Goal: Task Accomplishment & Management: Use online tool/utility

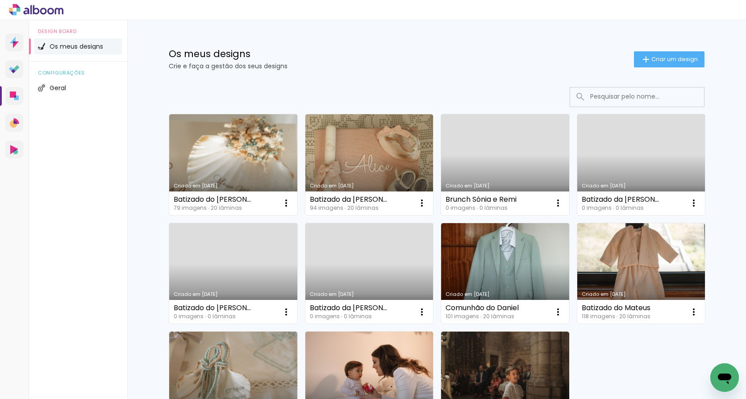
click at [633, 153] on link "Criado em [DATE]" at bounding box center [641, 164] width 128 height 101
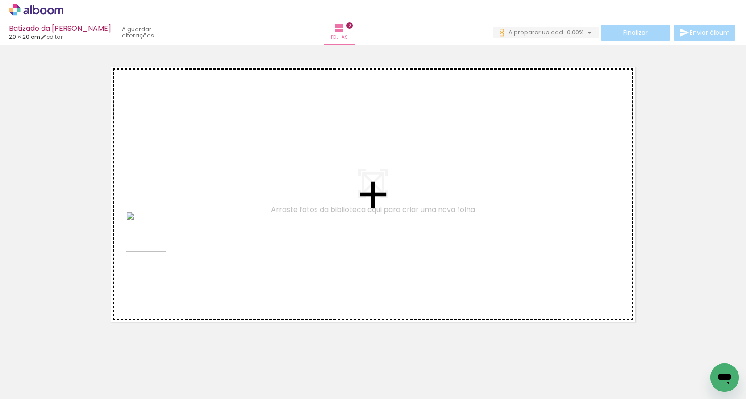
drag, startPoint x: 148, startPoint y: 374, endPoint x: 152, endPoint y: 219, distance: 155.0
click at [152, 219] on quentale-workspace at bounding box center [373, 199] width 746 height 399
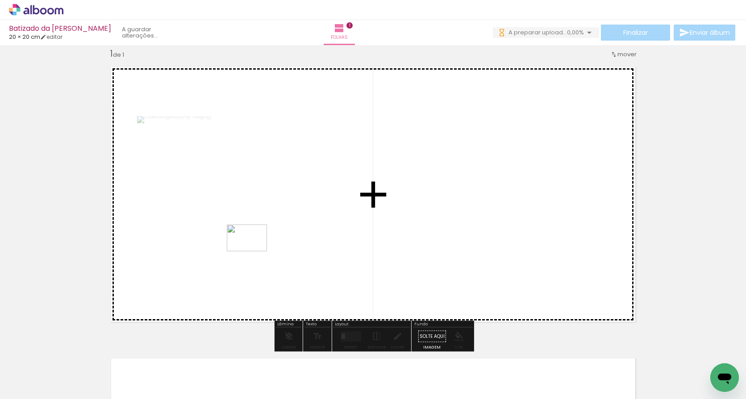
drag, startPoint x: 243, startPoint y: 381, endPoint x: 254, endPoint y: 251, distance: 130.3
click at [254, 251] on quentale-workspace at bounding box center [373, 199] width 746 height 399
drag, startPoint x: 299, startPoint y: 360, endPoint x: 323, endPoint y: 240, distance: 122.6
click at [323, 240] on quentale-workspace at bounding box center [373, 199] width 746 height 399
drag, startPoint x: 203, startPoint y: 375, endPoint x: 270, endPoint y: 285, distance: 112.3
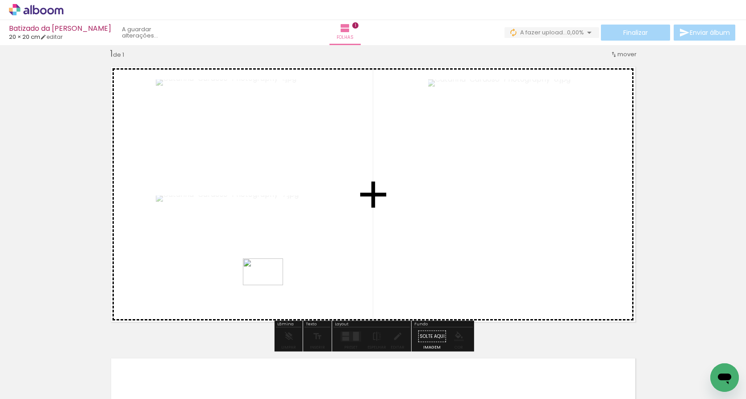
click at [270, 285] on quentale-workspace at bounding box center [373, 199] width 746 height 399
drag, startPoint x: 102, startPoint y: 384, endPoint x: 289, endPoint y: 284, distance: 212.1
click at [289, 284] on quentale-workspace at bounding box center [373, 199] width 746 height 399
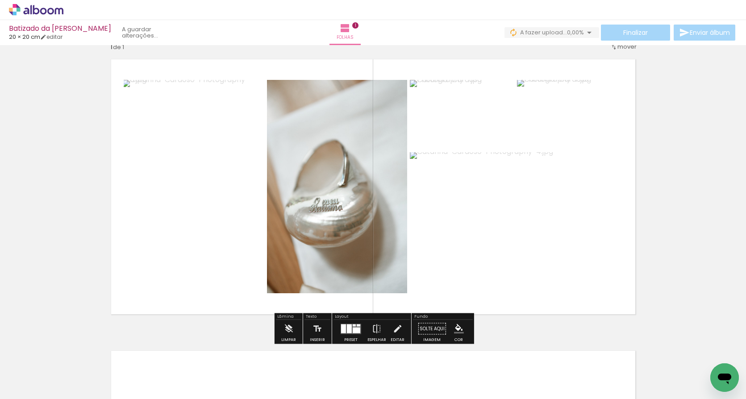
scroll to position [20, 0]
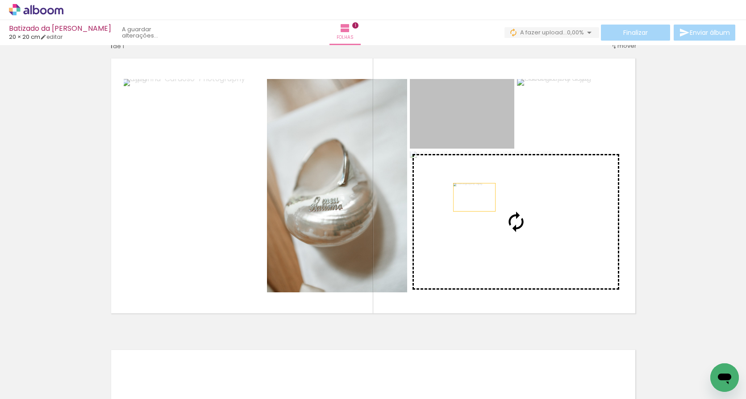
drag, startPoint x: 474, startPoint y: 127, endPoint x: 475, endPoint y: 221, distance: 94.6
click at [0, 0] on slot at bounding box center [0, 0] width 0 height 0
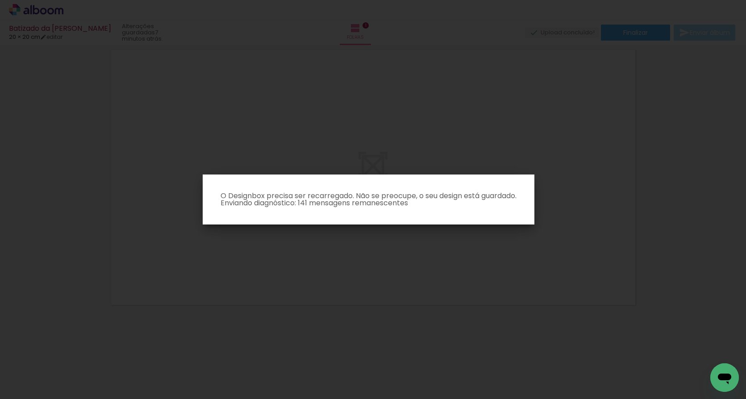
scroll to position [0, 0]
click at [415, 287] on iron-overlay-backdrop at bounding box center [373, 199] width 746 height 399
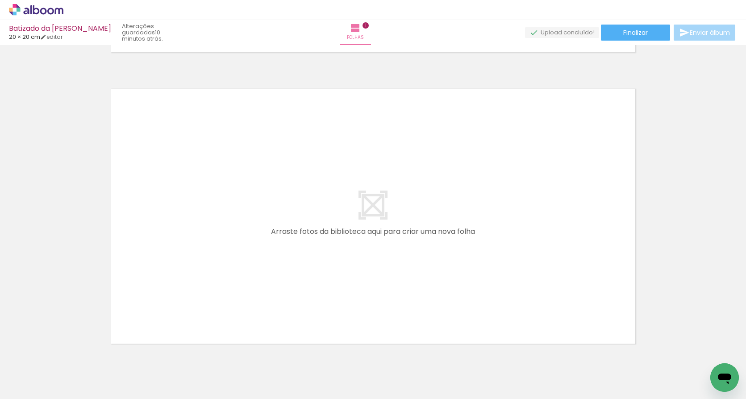
scroll to position [288, 0]
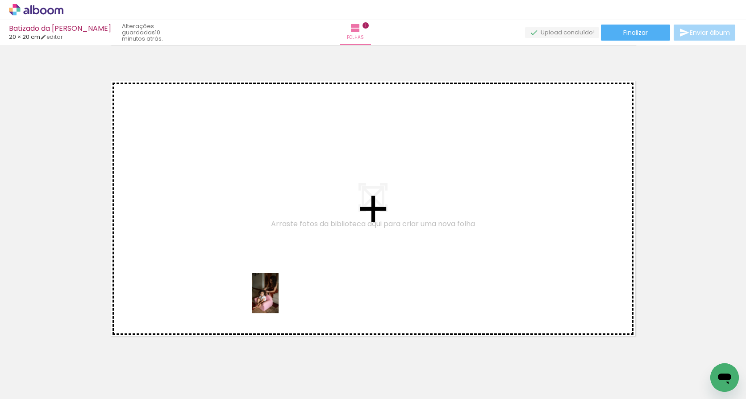
drag, startPoint x: 387, startPoint y: 375, endPoint x: 279, endPoint y: 300, distance: 132.2
click at [279, 300] on quentale-workspace at bounding box center [373, 199] width 746 height 399
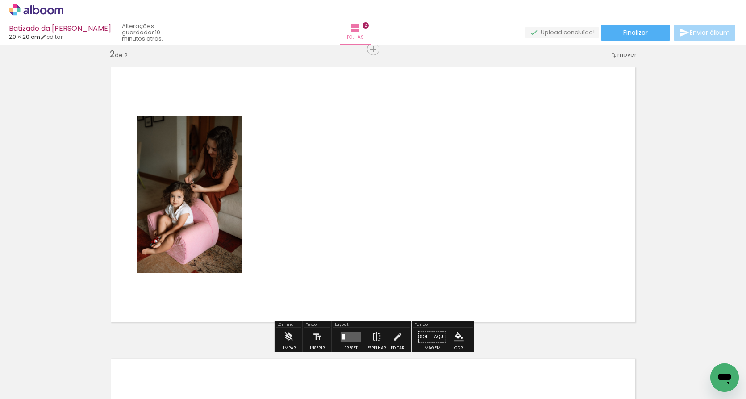
scroll to position [303, 0]
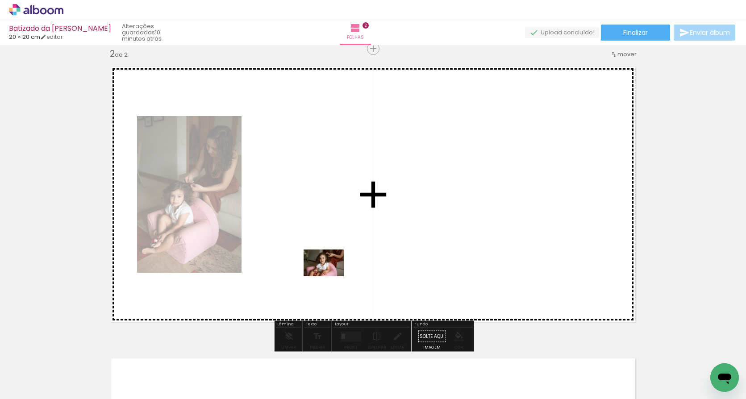
drag, startPoint x: 437, startPoint y: 379, endPoint x: 321, endPoint y: 264, distance: 163.2
click at [321, 264] on quentale-workspace at bounding box center [373, 199] width 746 height 399
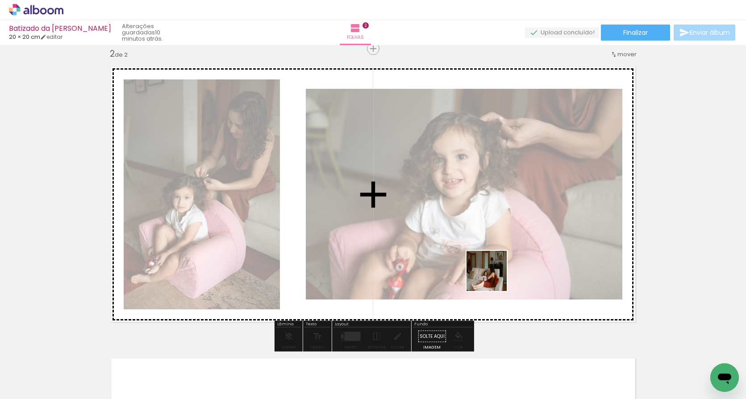
drag, startPoint x: 490, startPoint y: 380, endPoint x: 492, endPoint y: 264, distance: 116.5
click at [492, 264] on quentale-workspace at bounding box center [373, 199] width 746 height 399
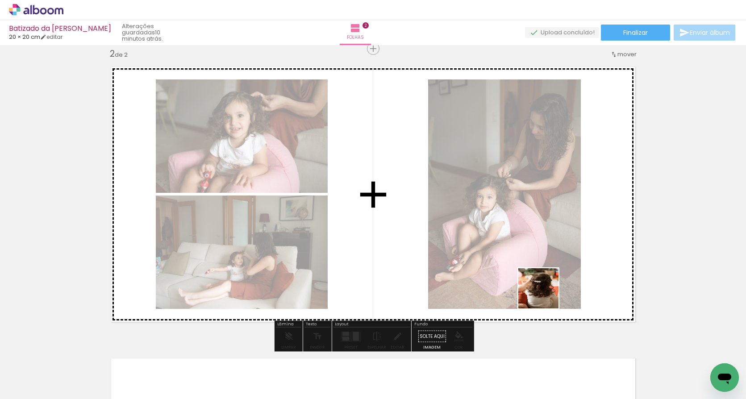
drag, startPoint x: 545, startPoint y: 386, endPoint x: 543, endPoint y: 282, distance: 104.0
click at [543, 282] on quentale-workspace at bounding box center [373, 199] width 746 height 399
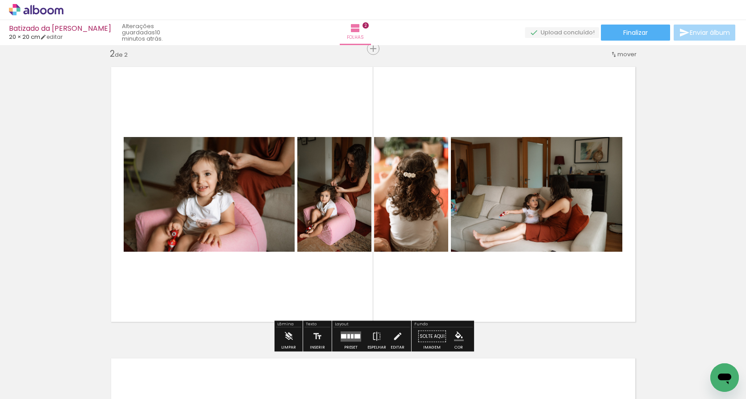
click at [342, 337] on div at bounding box center [343, 336] width 5 height 4
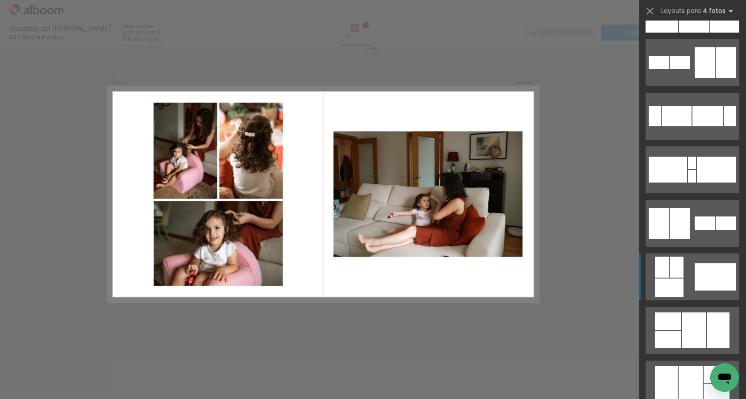
scroll to position [195, 0]
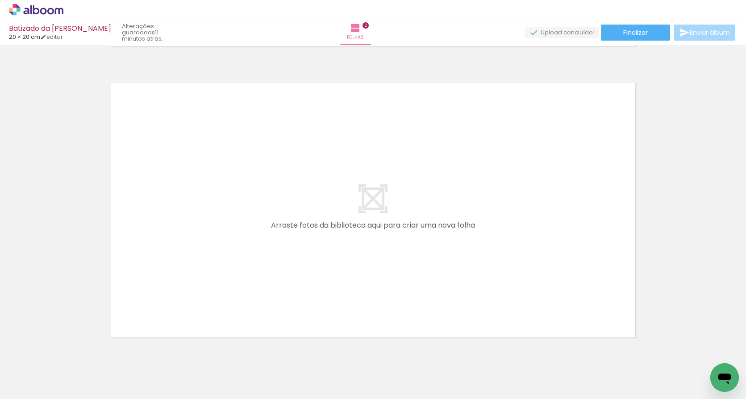
scroll to position [0, 237]
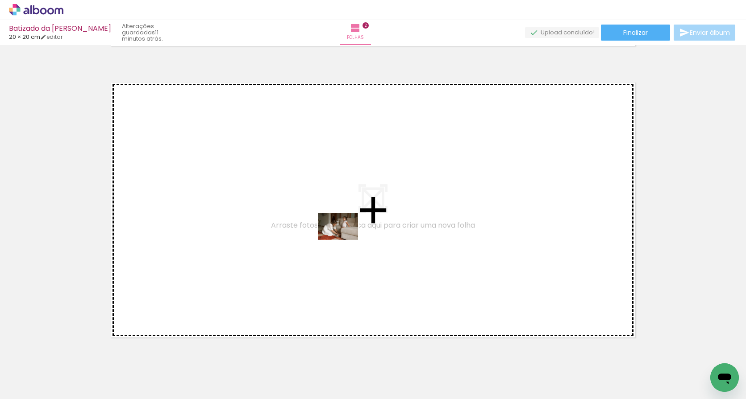
drag, startPoint x: 423, startPoint y: 374, endPoint x: 345, endPoint y: 240, distance: 155.3
click at [345, 240] on quentale-workspace at bounding box center [373, 199] width 746 height 399
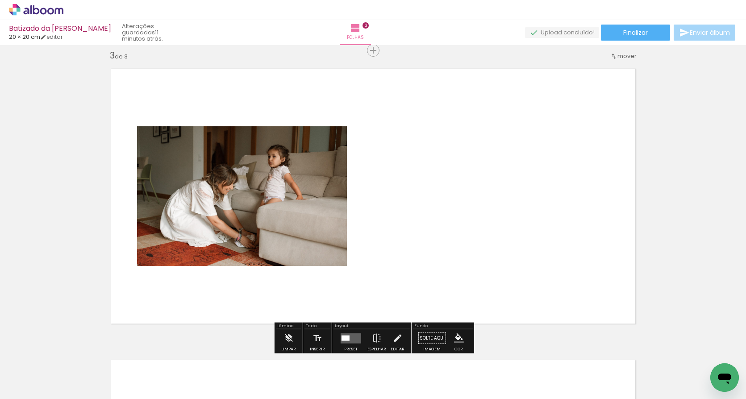
scroll to position [594, 0]
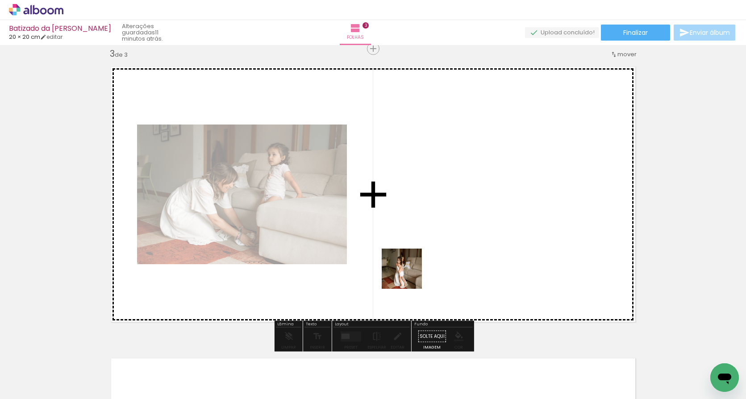
drag, startPoint x: 450, startPoint y: 360, endPoint x: 404, endPoint y: 262, distance: 108.4
click at [404, 262] on quentale-workspace at bounding box center [373, 199] width 746 height 399
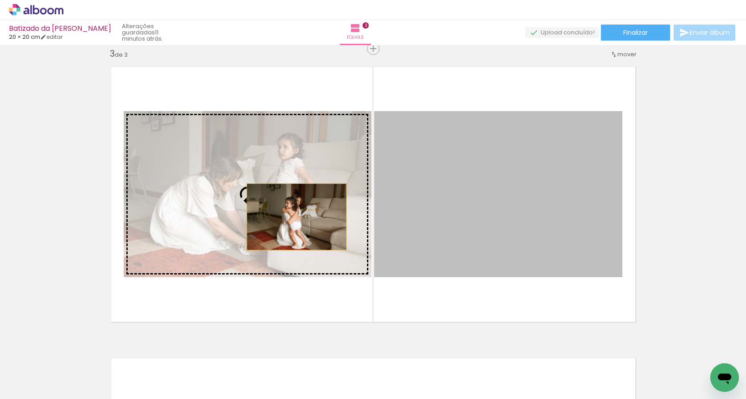
drag, startPoint x: 464, startPoint y: 217, endPoint x: 284, endPoint y: 217, distance: 179.9
click at [0, 0] on slot at bounding box center [0, 0] width 0 height 0
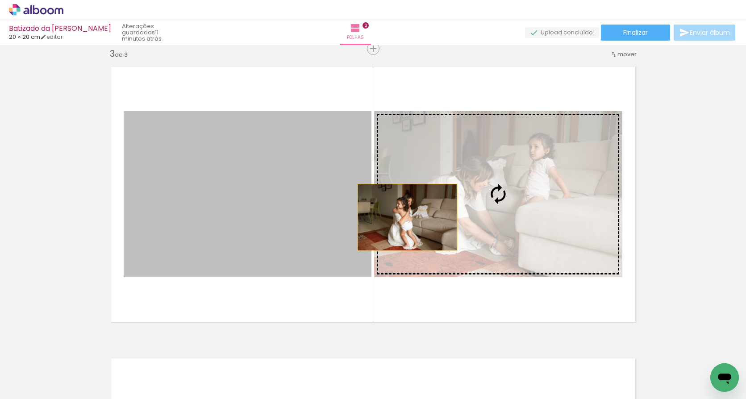
drag, startPoint x: 298, startPoint y: 218, endPoint x: 416, endPoint y: 220, distance: 118.3
click at [0, 0] on slot at bounding box center [0, 0] width 0 height 0
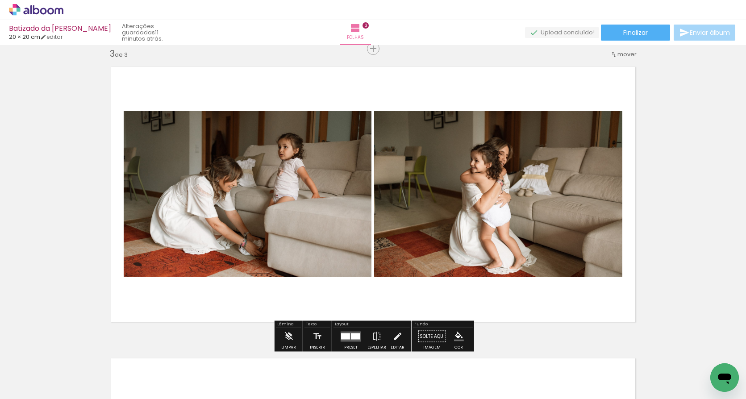
scroll to position [0, 321]
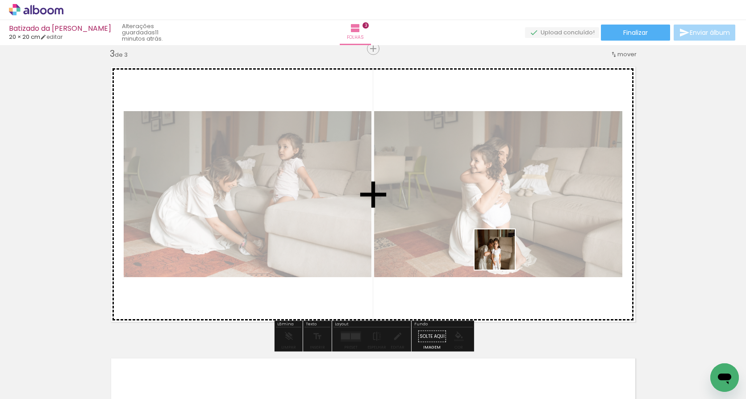
drag, startPoint x: 477, startPoint y: 375, endPoint x: 502, endPoint y: 243, distance: 134.6
click at [502, 243] on quentale-workspace at bounding box center [373, 199] width 746 height 399
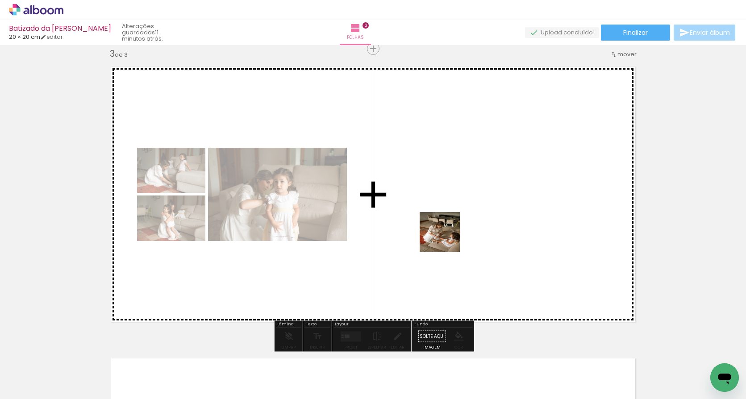
drag, startPoint x: 515, startPoint y: 379, endPoint x: 444, endPoint y: 229, distance: 166.1
click at [444, 229] on quentale-workspace at bounding box center [373, 199] width 746 height 399
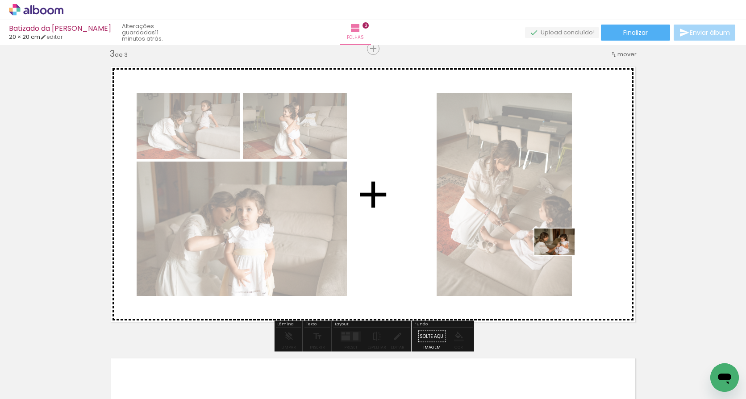
drag, startPoint x: 571, startPoint y: 371, endPoint x: 561, endPoint y: 255, distance: 116.5
click at [561, 255] on quentale-workspace at bounding box center [373, 199] width 746 height 399
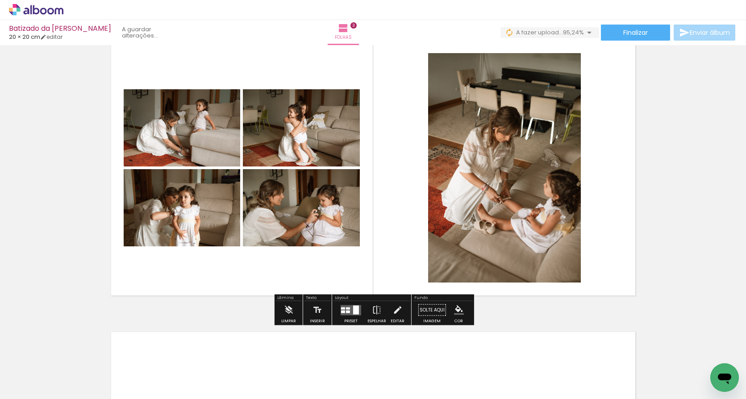
scroll to position [0, 371]
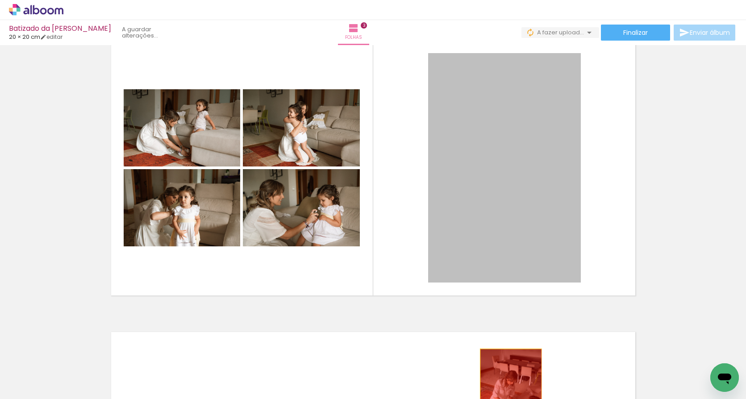
drag, startPoint x: 549, startPoint y: 239, endPoint x: 510, endPoint y: 395, distance: 160.1
click at [510, 395] on quentale-workspace at bounding box center [373, 199] width 746 height 399
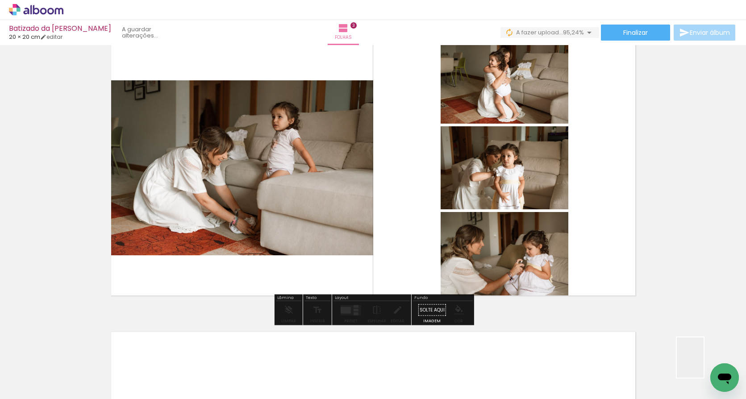
drag, startPoint x: 707, startPoint y: 366, endPoint x: 598, endPoint y: 248, distance: 160.5
click at [598, 248] on quentale-workspace at bounding box center [373, 199] width 746 height 399
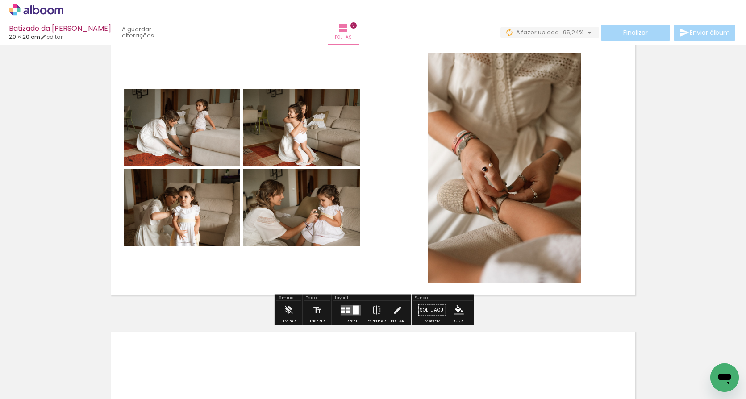
click at [347, 309] on div at bounding box center [348, 308] width 4 height 2
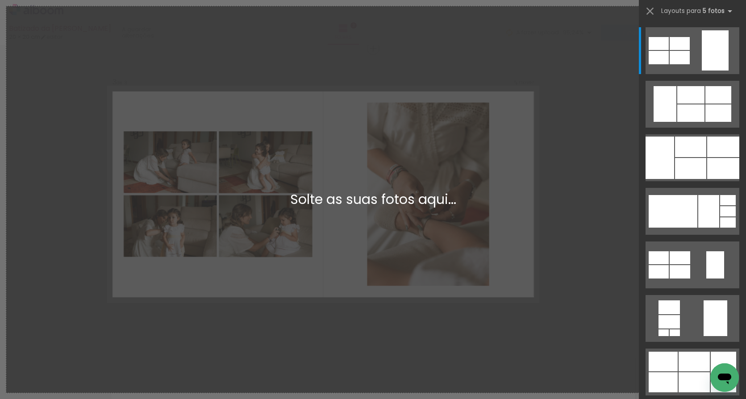
scroll to position [0, 0]
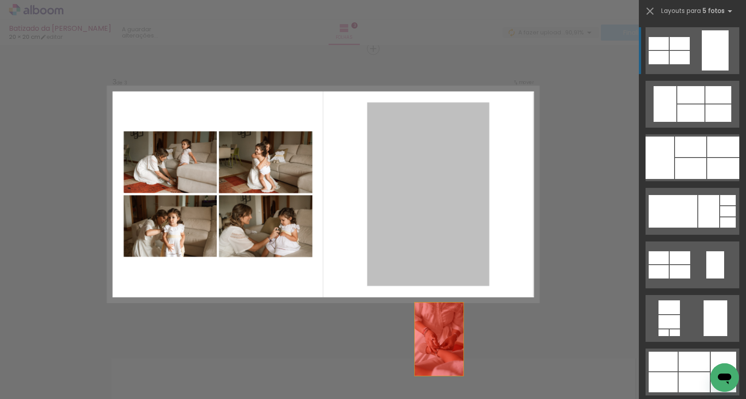
drag, startPoint x: 441, startPoint y: 240, endPoint x: 441, endPoint y: 375, distance: 135.3
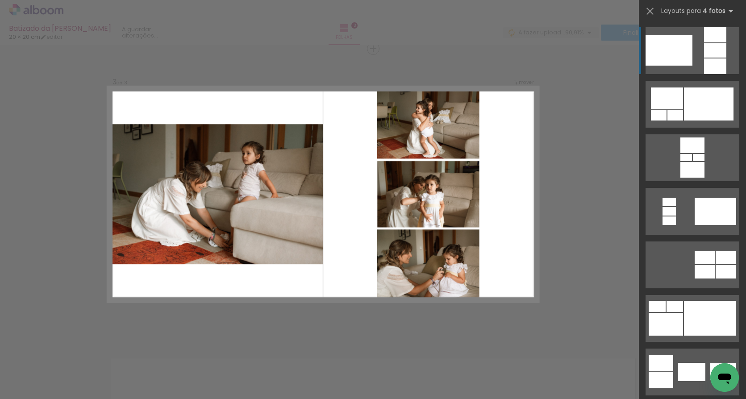
click at [617, 236] on div "Confirmar Cancelar" at bounding box center [373, 44] width 746 height 1187
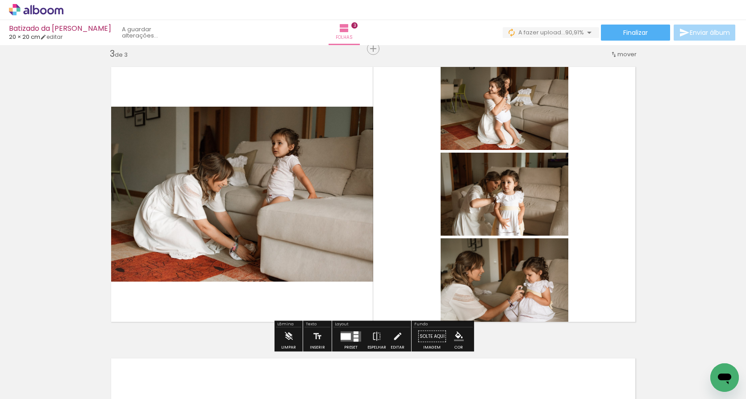
scroll to position [0, 421]
drag, startPoint x: 706, startPoint y: 367, endPoint x: 509, endPoint y: 236, distance: 236.2
click at [509, 236] on quentale-workspace at bounding box center [373, 199] width 746 height 399
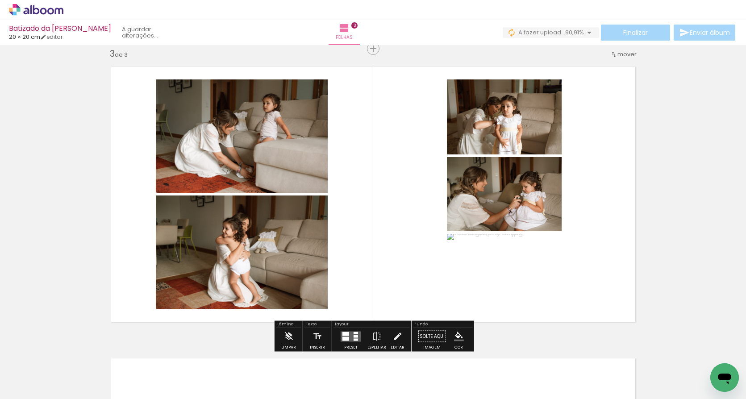
click at [350, 337] on quentale-layouter at bounding box center [351, 336] width 21 height 10
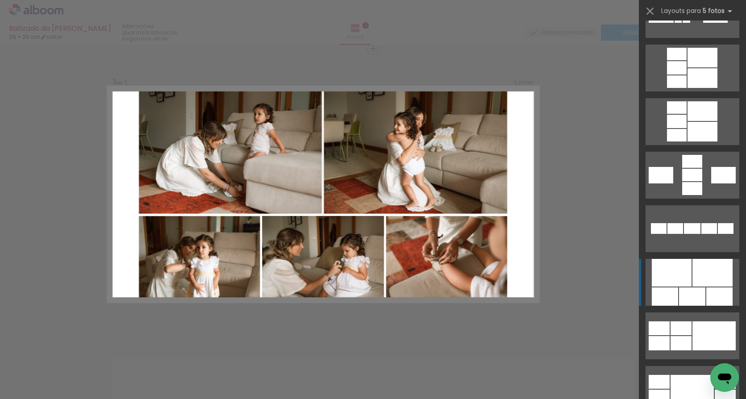
scroll to position [353, 0]
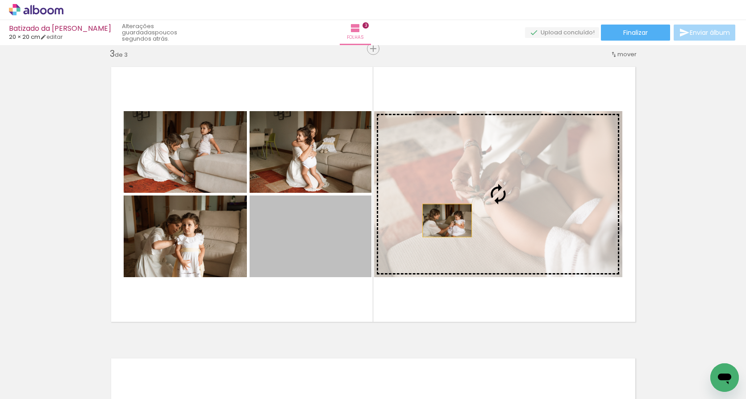
drag, startPoint x: 326, startPoint y: 234, endPoint x: 448, endPoint y: 220, distance: 123.1
click at [0, 0] on slot at bounding box center [0, 0] width 0 height 0
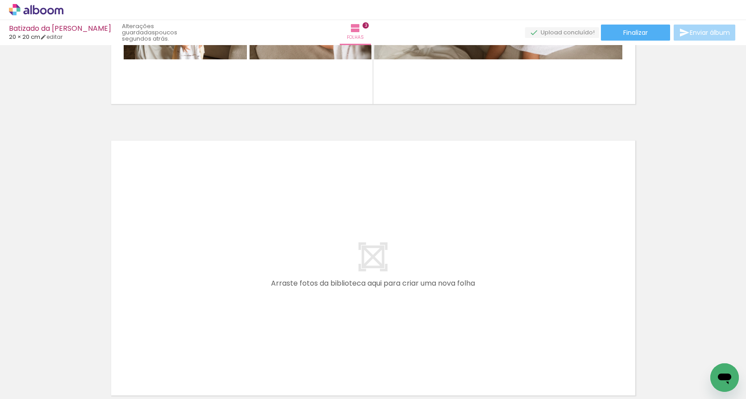
scroll to position [829, 0]
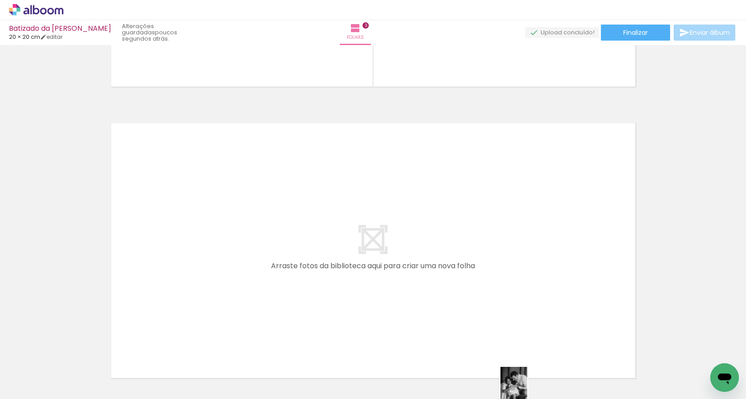
drag, startPoint x: 533, startPoint y: 372, endPoint x: 530, endPoint y: 395, distance: 22.9
click at [530, 391] on div at bounding box center [518, 369] width 29 height 44
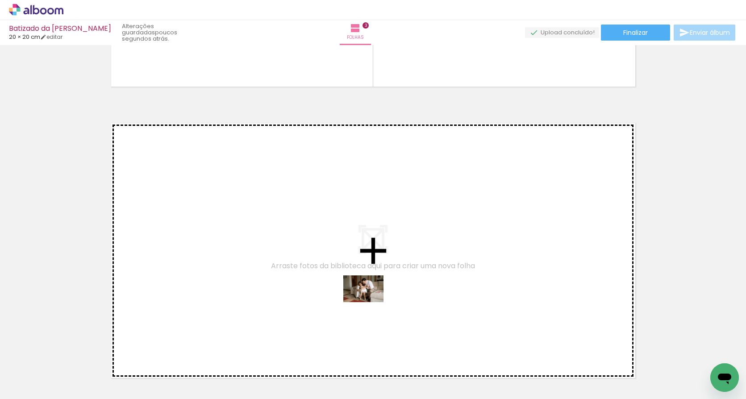
drag, startPoint x: 574, startPoint y: 378, endPoint x: 370, endPoint y: 302, distance: 217.4
click at [370, 302] on quentale-workspace at bounding box center [373, 199] width 746 height 399
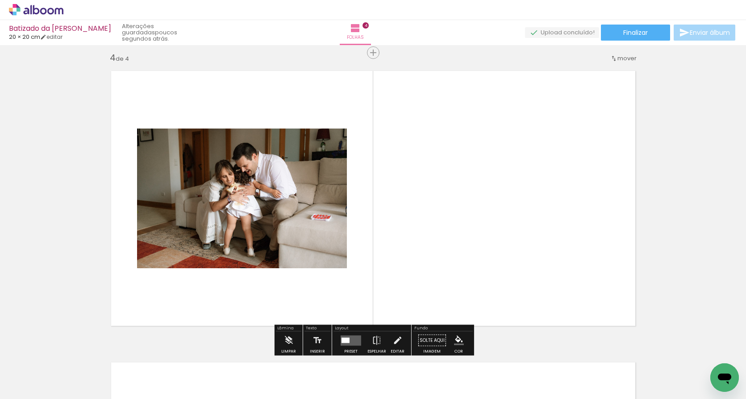
scroll to position [886, 0]
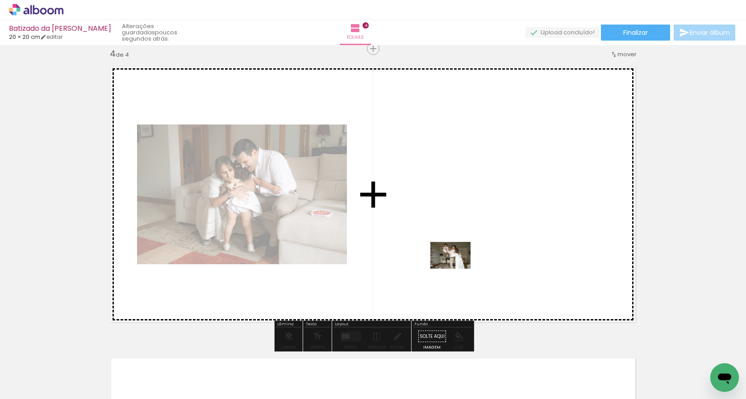
drag, startPoint x: 619, startPoint y: 369, endPoint x: 457, endPoint y: 268, distance: 190.6
click at [457, 268] on quentale-workspace at bounding box center [373, 199] width 746 height 399
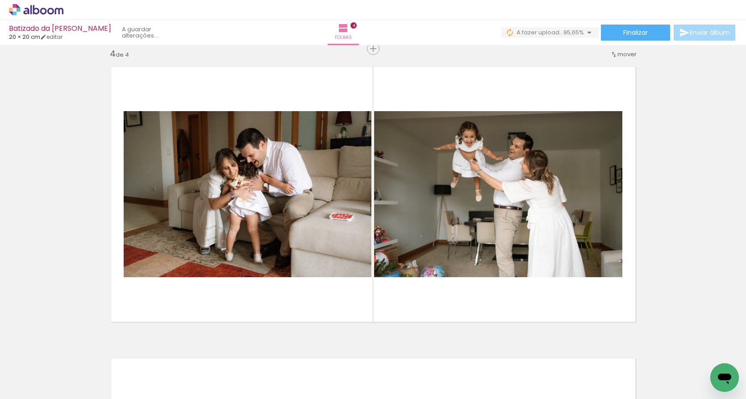
scroll to position [0, 471]
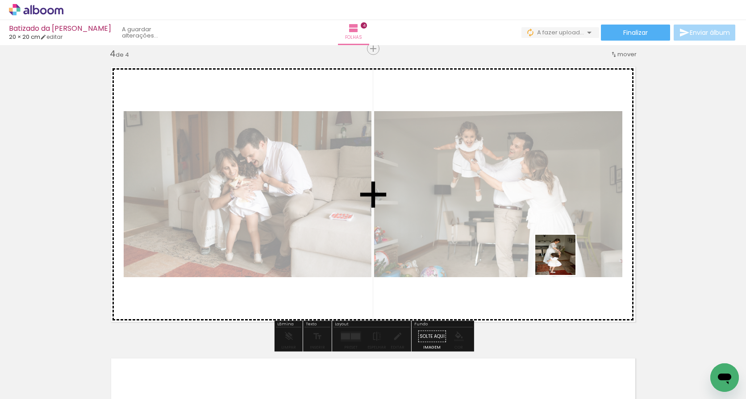
drag, startPoint x: 719, startPoint y: 359, endPoint x: 549, endPoint y: 254, distance: 199.6
click at [549, 254] on quentale-workspace at bounding box center [373, 199] width 746 height 399
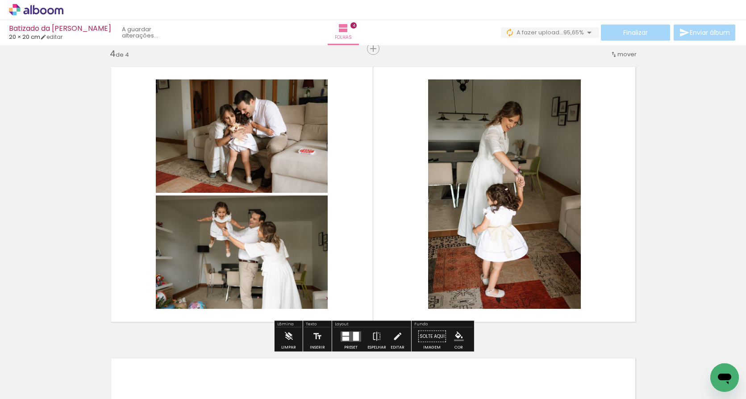
click at [344, 338] on div at bounding box center [345, 339] width 7 height 4
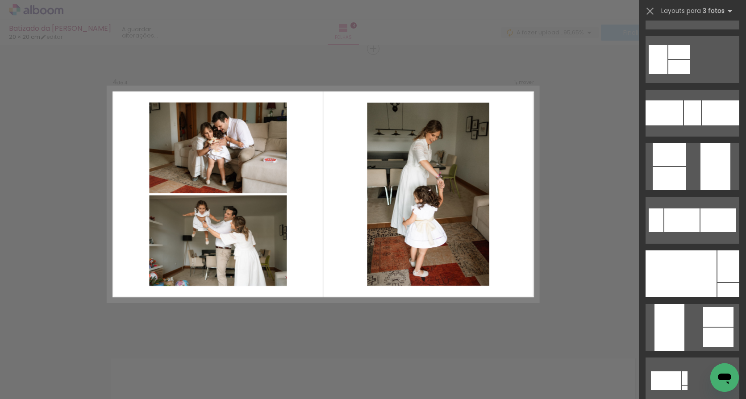
scroll to position [198, 0]
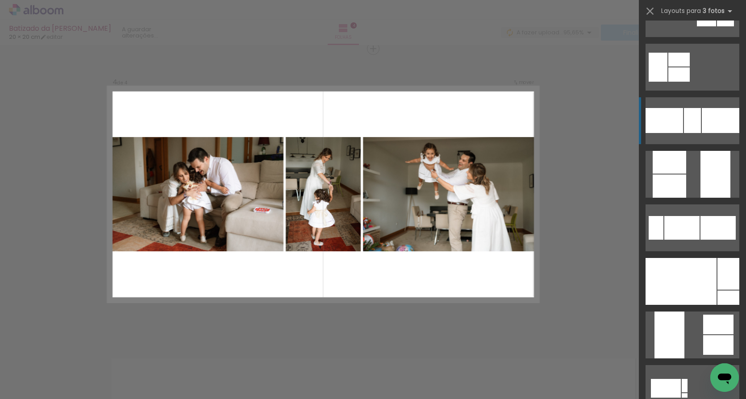
click at [698, 125] on div at bounding box center [692, 120] width 17 height 25
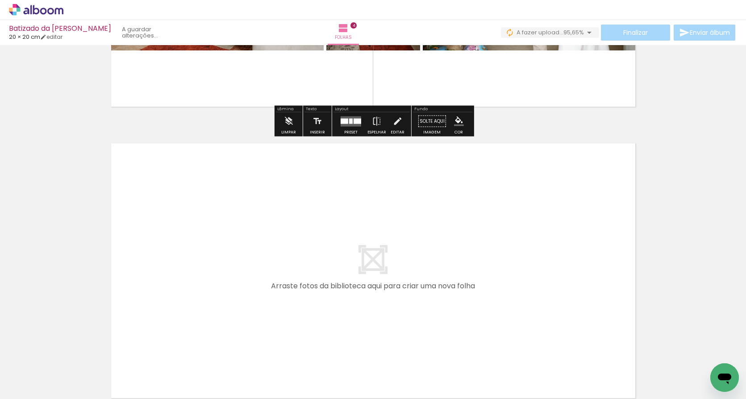
scroll to position [1113, 0]
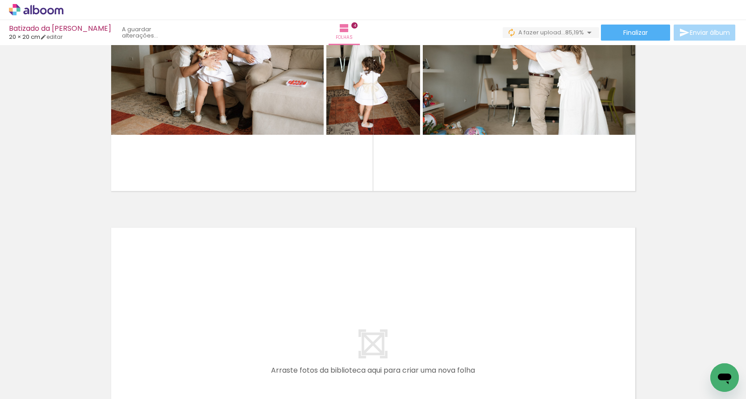
scroll to position [0, 671]
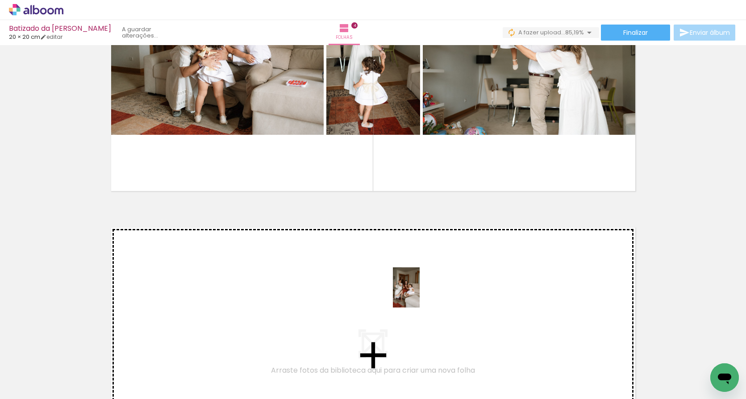
drag, startPoint x: 573, startPoint y: 370, endPoint x: 345, endPoint y: 285, distance: 243.1
click at [345, 285] on quentale-workspace at bounding box center [373, 199] width 746 height 399
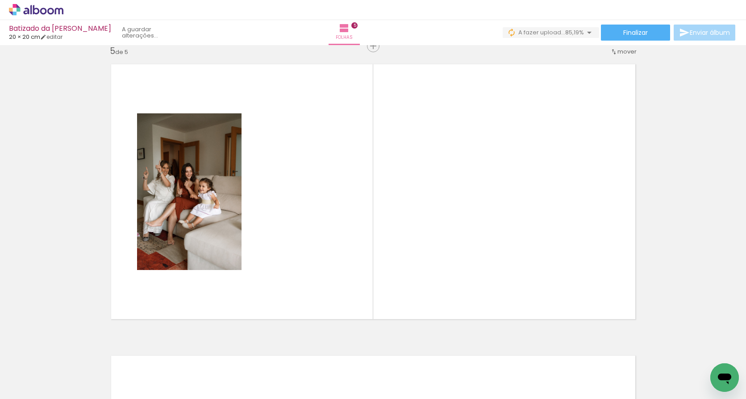
scroll to position [1182, 0]
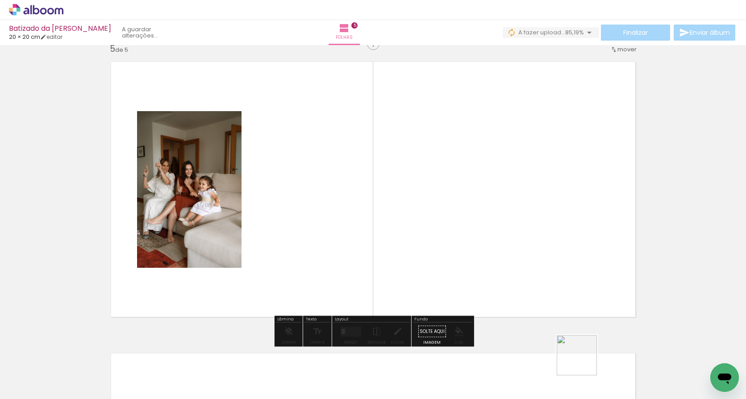
drag, startPoint x: 618, startPoint y: 370, endPoint x: 371, endPoint y: 265, distance: 267.8
click at [371, 265] on quentale-workspace at bounding box center [373, 199] width 746 height 399
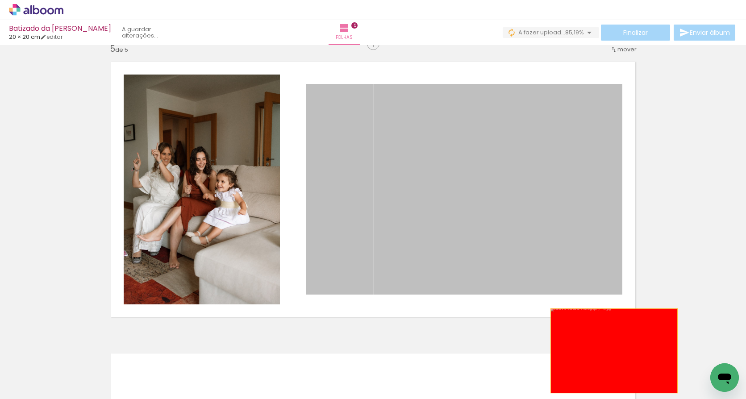
drag, startPoint x: 469, startPoint y: 210, endPoint x: 615, endPoint y: 352, distance: 203.9
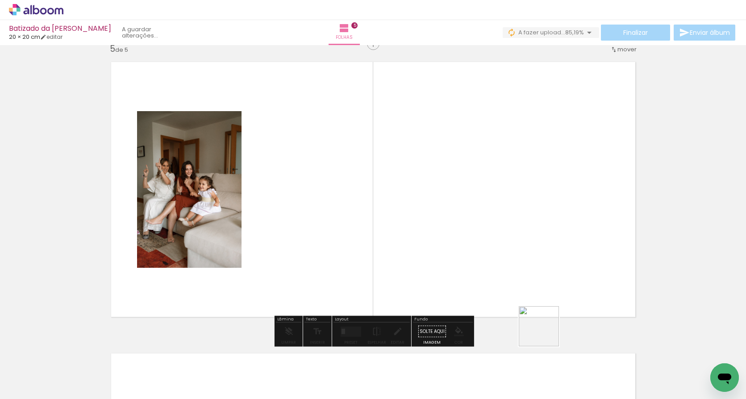
drag, startPoint x: 658, startPoint y: 375, endPoint x: 411, endPoint y: 264, distance: 271.3
click at [411, 264] on quentale-workspace at bounding box center [373, 199] width 746 height 399
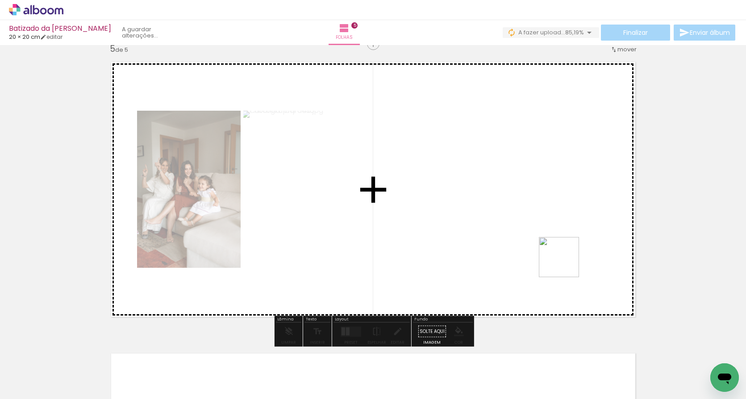
drag, startPoint x: 703, startPoint y: 363, endPoint x: 562, endPoint y: 261, distance: 174.1
click at [562, 261] on quentale-workspace at bounding box center [373, 199] width 746 height 399
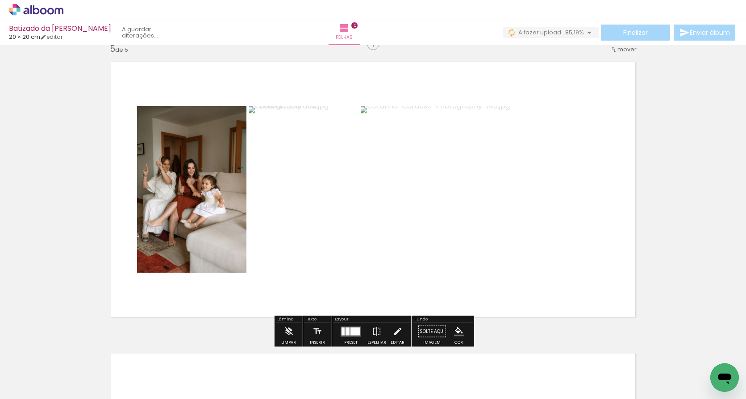
click at [345, 330] on div at bounding box center [347, 331] width 4 height 8
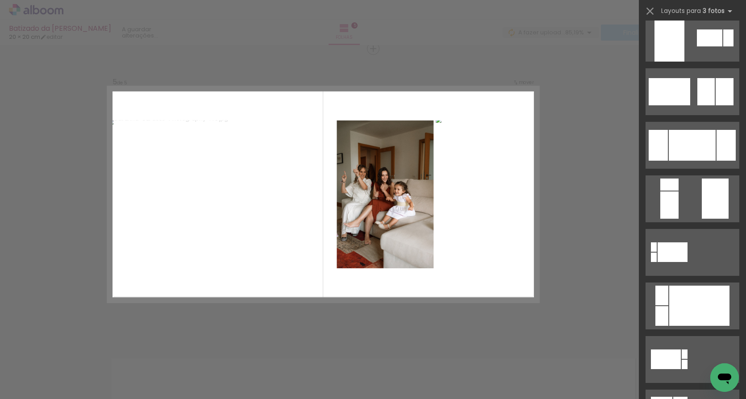
scroll to position [183, 0]
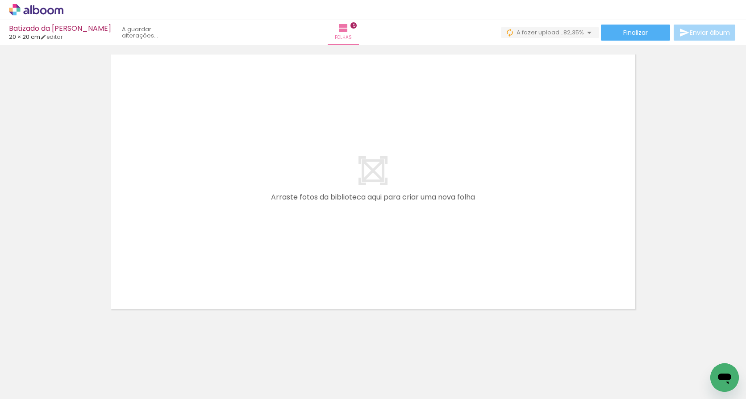
scroll to position [0, 1021]
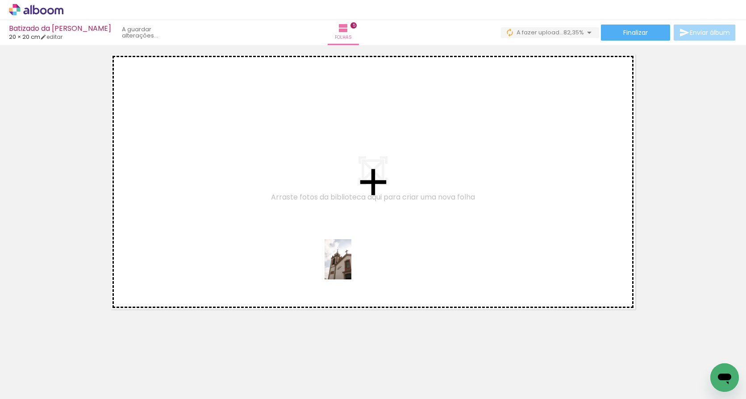
drag, startPoint x: 434, startPoint y: 376, endPoint x: 351, endPoint y: 265, distance: 138.5
click at [351, 265] on quentale-workspace at bounding box center [373, 199] width 746 height 399
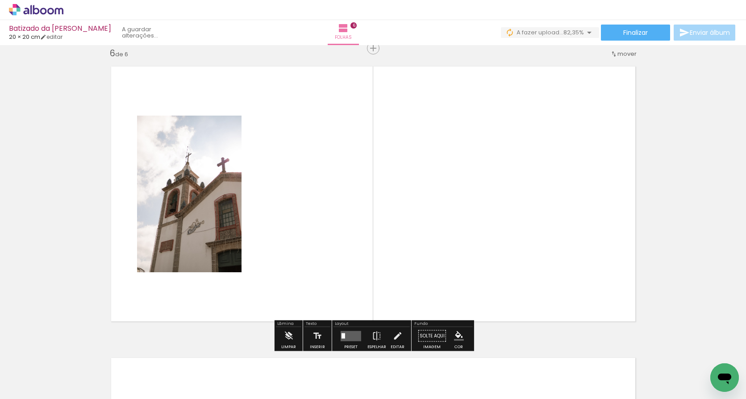
scroll to position [1469, 0]
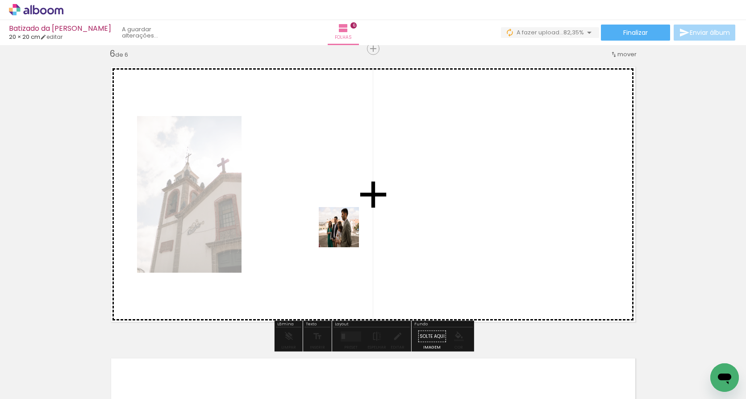
drag, startPoint x: 471, startPoint y: 375, endPoint x: 329, endPoint y: 221, distance: 209.8
click at [329, 221] on quentale-workspace at bounding box center [373, 199] width 746 height 399
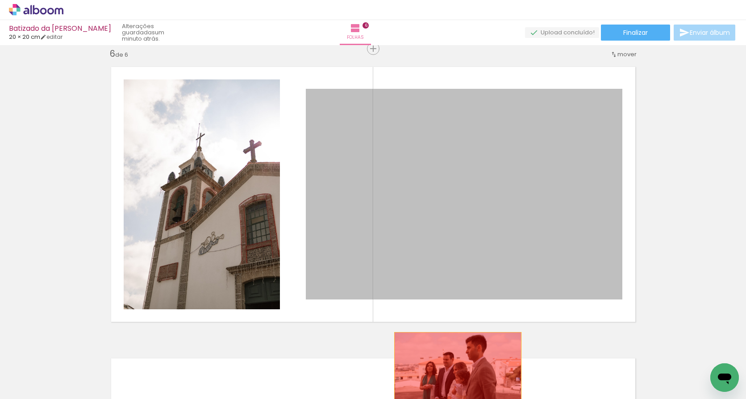
drag, startPoint x: 455, startPoint y: 213, endPoint x: 462, endPoint y: 378, distance: 164.8
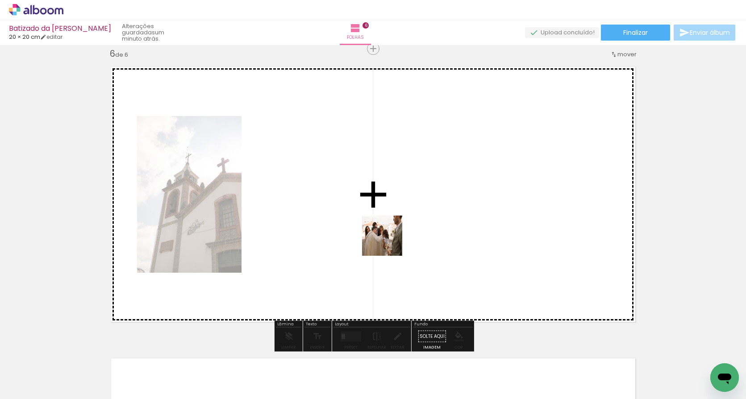
drag, startPoint x: 514, startPoint y: 374, endPoint x: 387, endPoint y: 241, distance: 184.1
click at [387, 241] on quentale-workspace at bounding box center [373, 199] width 746 height 399
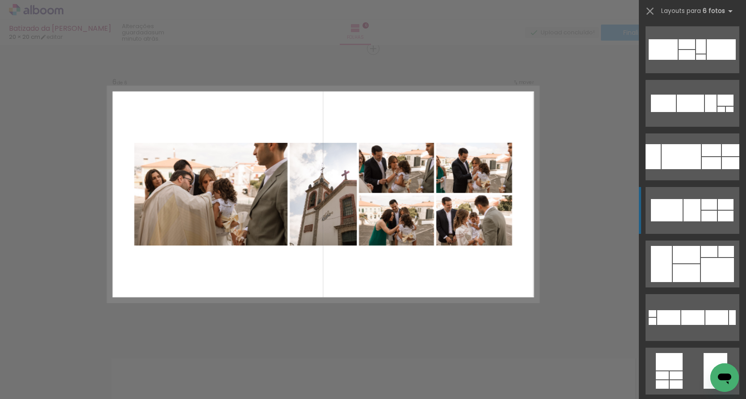
scroll to position [168, 0]
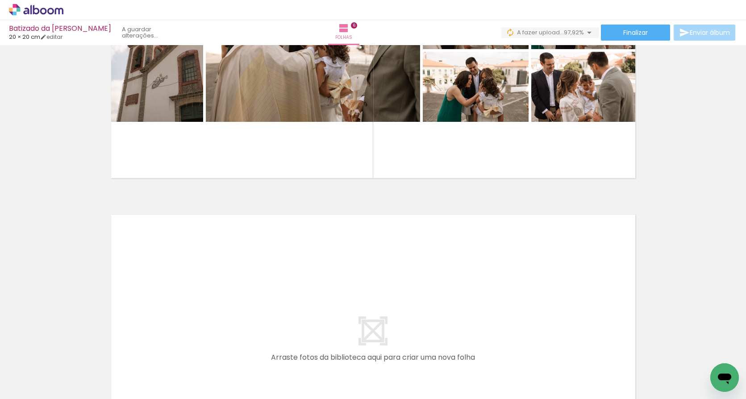
scroll to position [0, 1390]
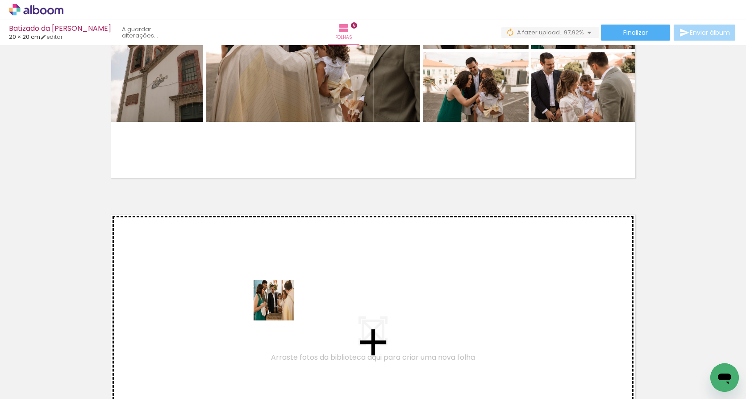
drag, startPoint x: 446, startPoint y: 375, endPoint x: 243, endPoint y: 295, distance: 218.7
click at [243, 295] on quentale-workspace at bounding box center [373, 199] width 746 height 399
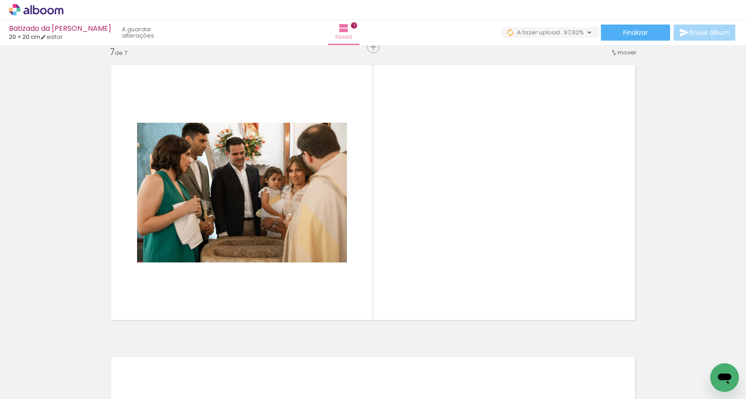
scroll to position [1763, 0]
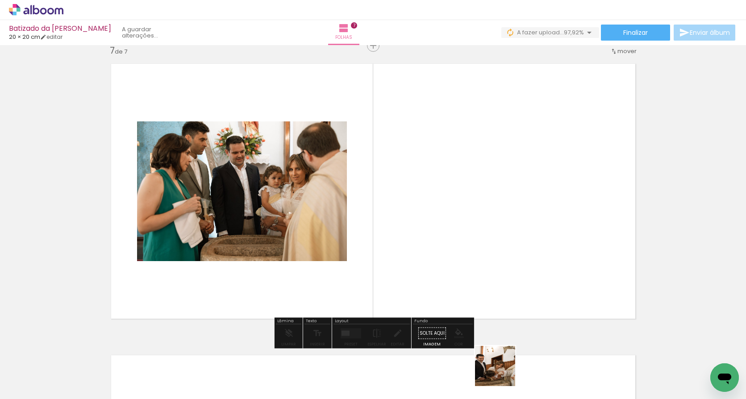
drag, startPoint x: 504, startPoint y: 373, endPoint x: 443, endPoint y: 266, distance: 123.0
click at [443, 266] on quentale-workspace at bounding box center [373, 199] width 746 height 399
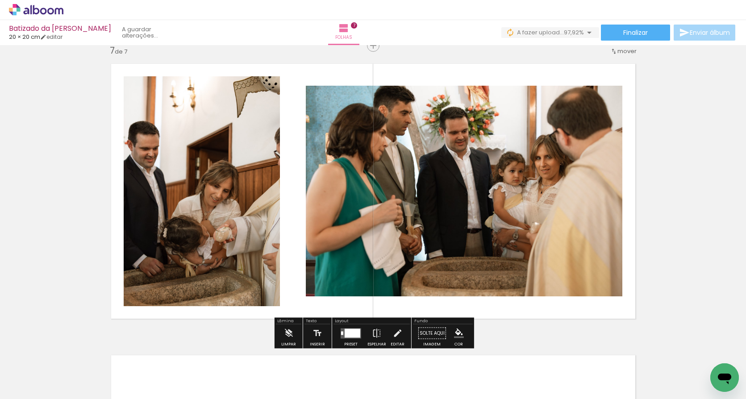
scroll to position [0, 1443]
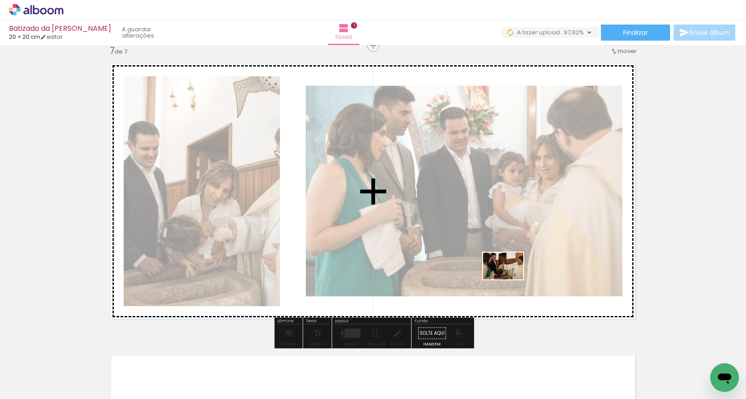
drag, startPoint x: 513, startPoint y: 372, endPoint x: 510, endPoint y: 279, distance: 92.5
click at [510, 279] on quentale-workspace at bounding box center [373, 199] width 746 height 399
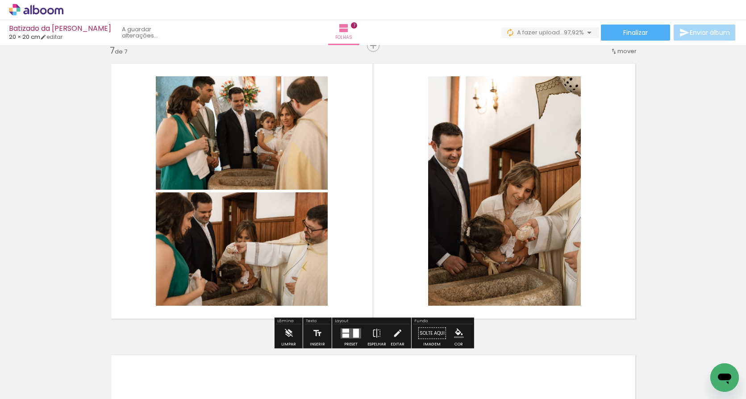
scroll to position [0, 1507]
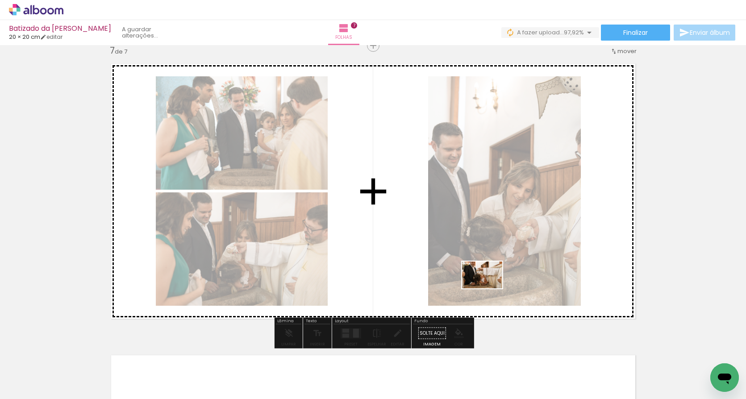
drag, startPoint x: 523, startPoint y: 373, endPoint x: 489, endPoint y: 288, distance: 91.3
click at [489, 288] on quentale-workspace at bounding box center [373, 199] width 746 height 399
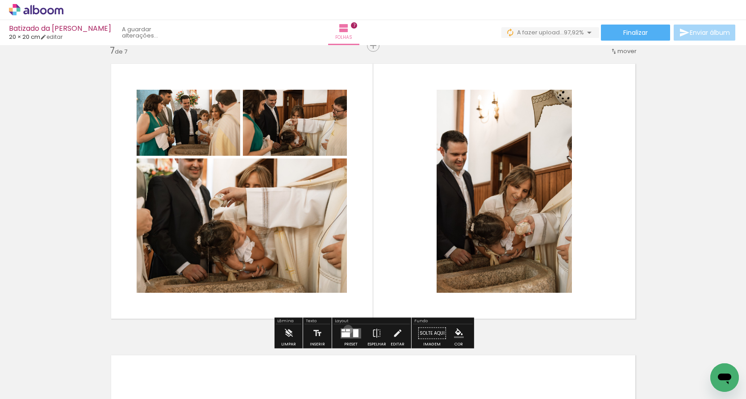
click at [346, 329] on div at bounding box center [348, 330] width 4 height 2
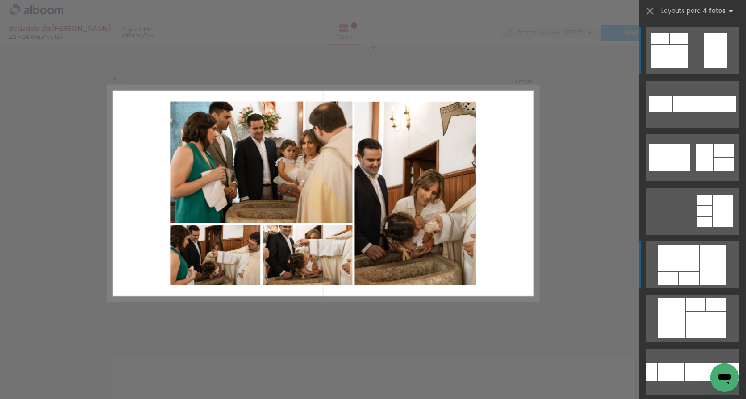
scroll to position [1760, 0]
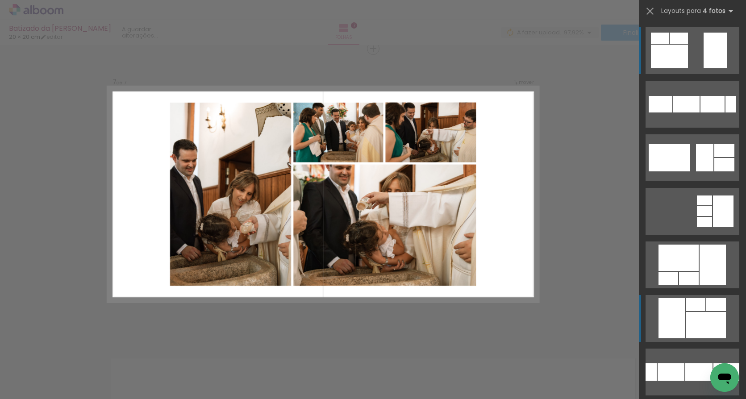
click at [699, 285] on div at bounding box center [689, 278] width 20 height 13
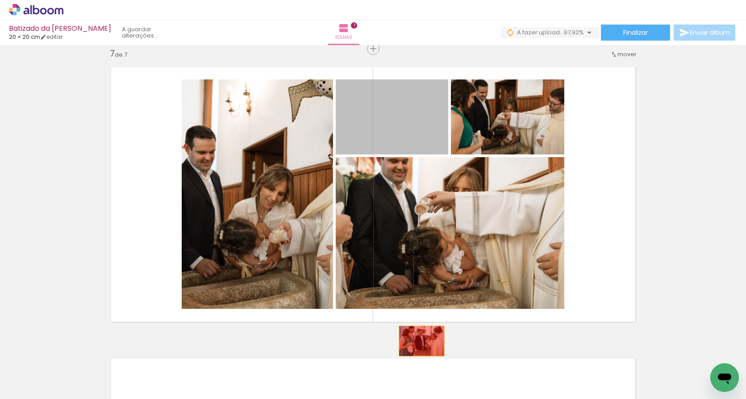
drag, startPoint x: 414, startPoint y: 138, endPoint x: 421, endPoint y: 341, distance: 202.8
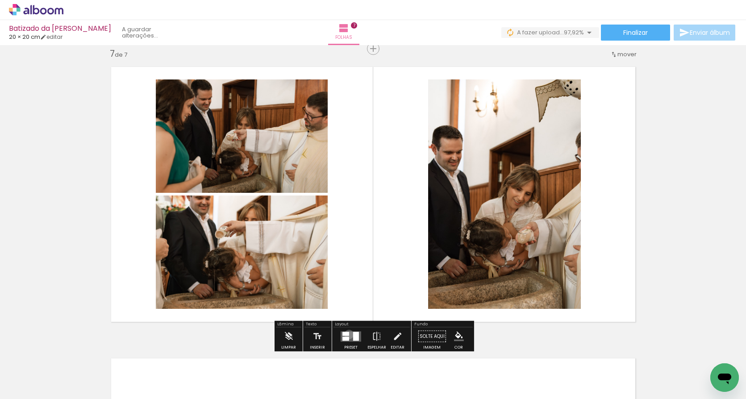
click at [347, 334] on div at bounding box center [345, 334] width 7 height 4
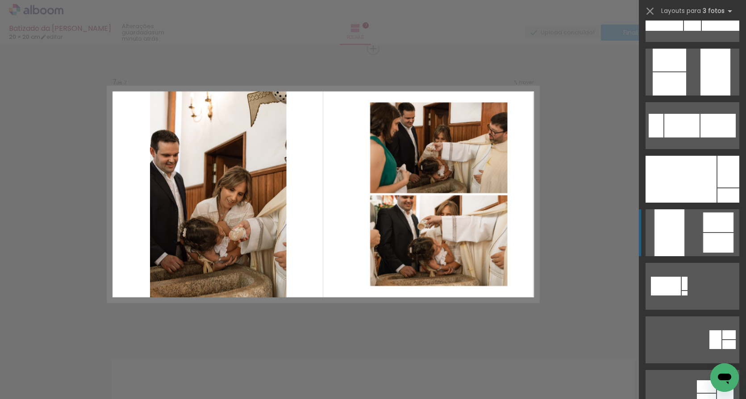
scroll to position [334, 0]
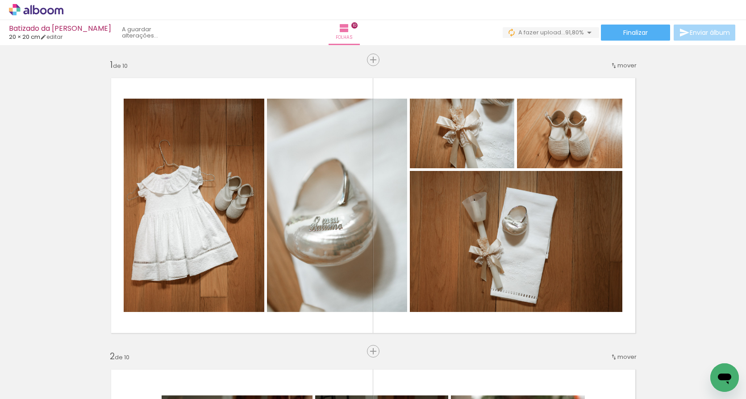
scroll to position [0, 1971]
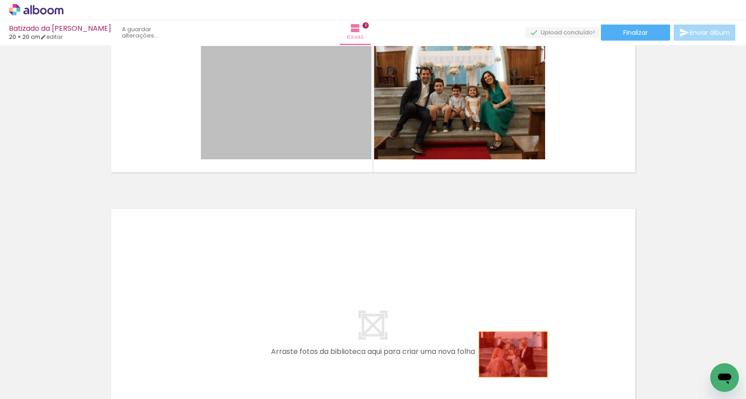
drag, startPoint x: 312, startPoint y: 127, endPoint x: 518, endPoint y: 369, distance: 317.9
click at [518, 369] on quentale-workspace at bounding box center [373, 199] width 746 height 399
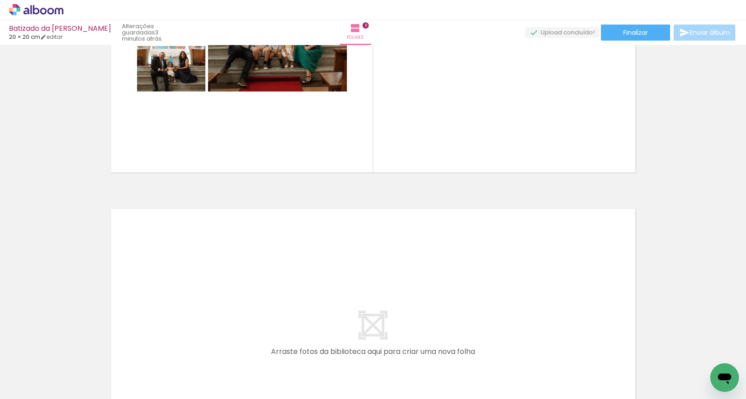
drag, startPoint x: 720, startPoint y: 365, endPoint x: 492, endPoint y: 157, distance: 309.0
click html
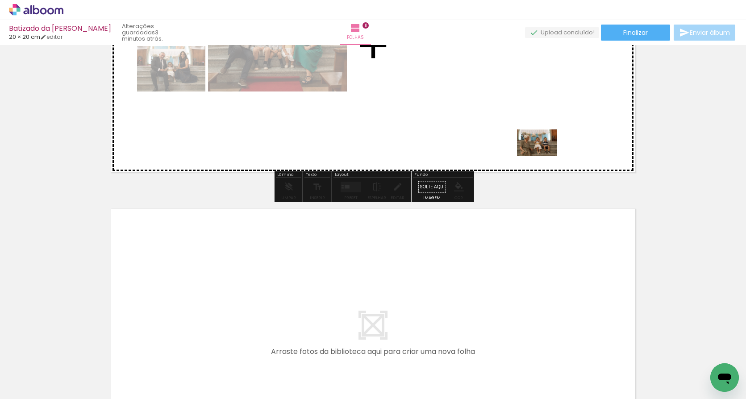
drag, startPoint x: 703, startPoint y: 377, endPoint x: 543, endPoint y: 156, distance: 272.7
click at [543, 156] on quentale-workspace at bounding box center [373, 199] width 746 height 399
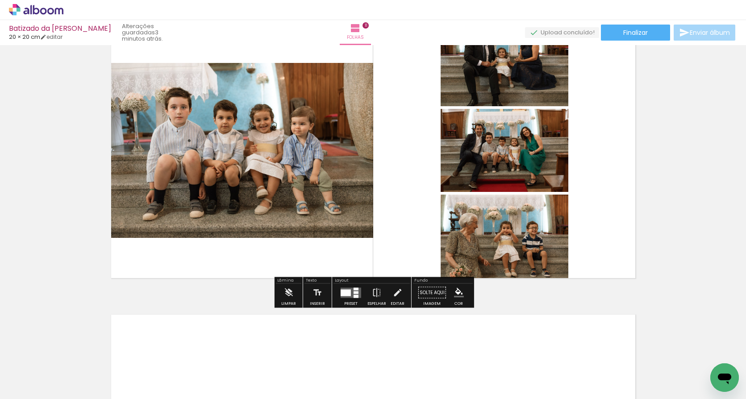
scroll to position [2947, 0]
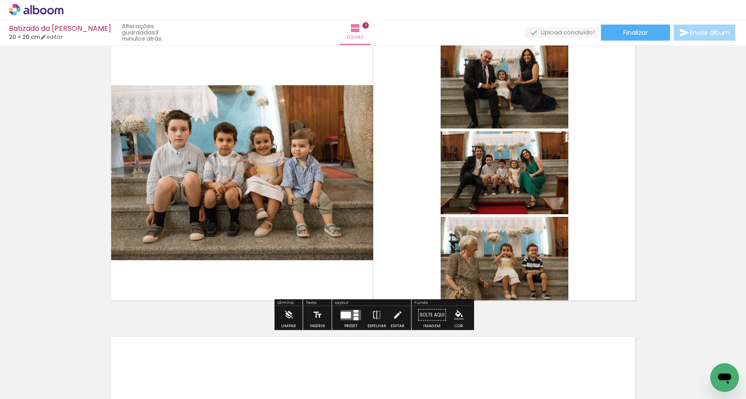
click at [341, 318] on div at bounding box center [346, 315] width 10 height 7
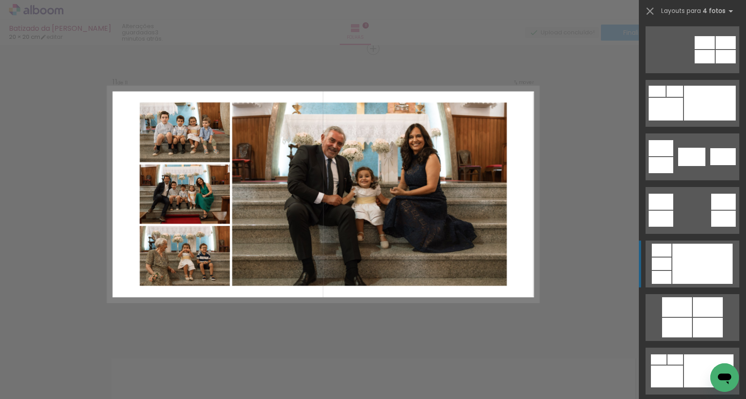
scroll to position [250, 0]
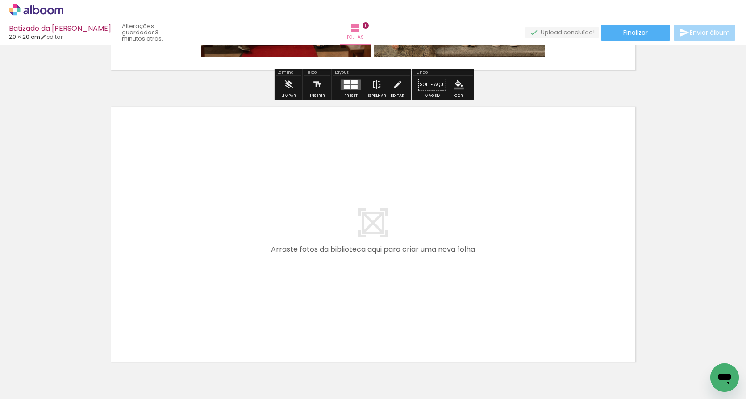
scroll to position [3179, 0]
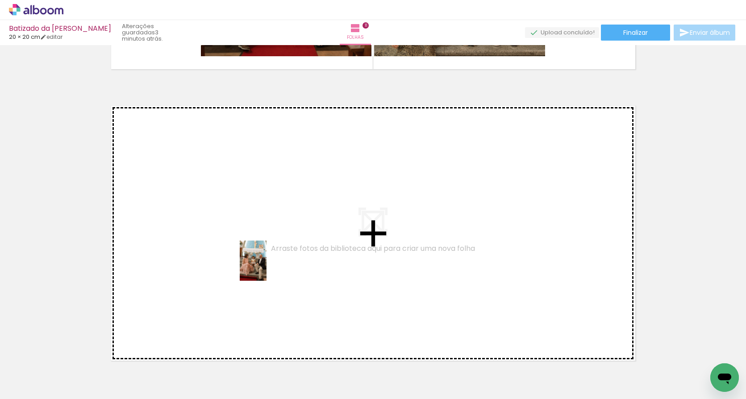
drag, startPoint x: 471, startPoint y: 381, endPoint x: 266, endPoint y: 266, distance: 235.2
click at [266, 266] on quentale-workspace at bounding box center [373, 199] width 746 height 399
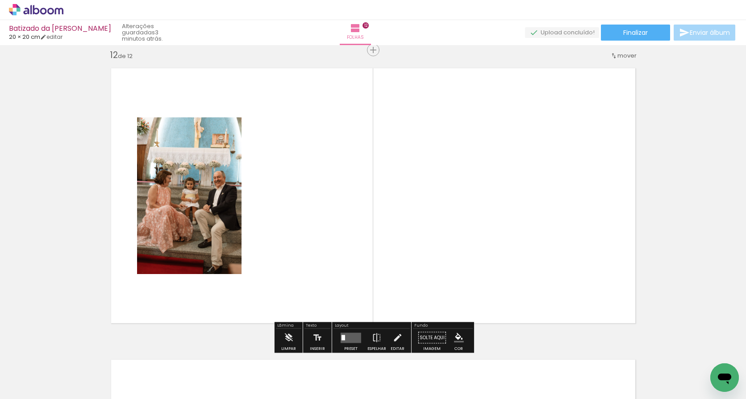
scroll to position [3217, 0]
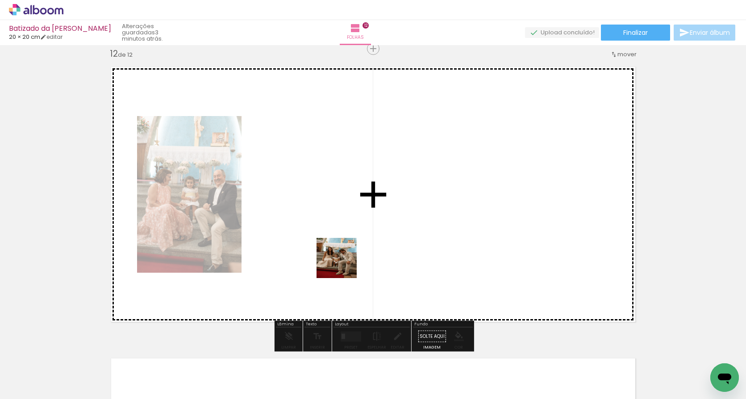
drag, startPoint x: 508, startPoint y: 363, endPoint x: 309, endPoint y: 242, distance: 232.6
click at [309, 242] on quentale-workspace at bounding box center [373, 199] width 746 height 399
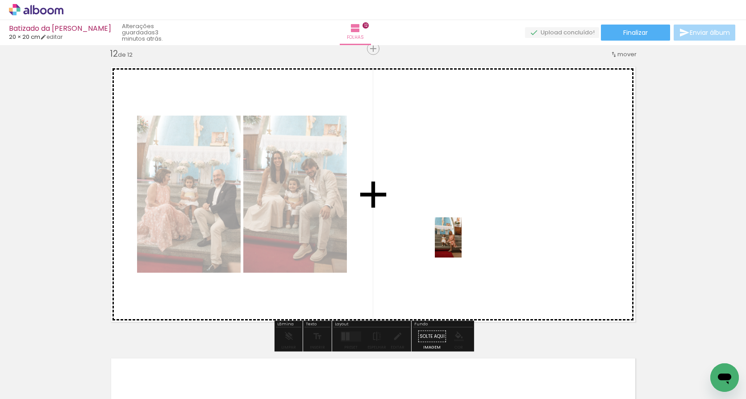
drag, startPoint x: 617, startPoint y: 361, endPoint x: 455, endPoint y: 240, distance: 202.5
click at [455, 240] on quentale-workspace at bounding box center [373, 199] width 746 height 399
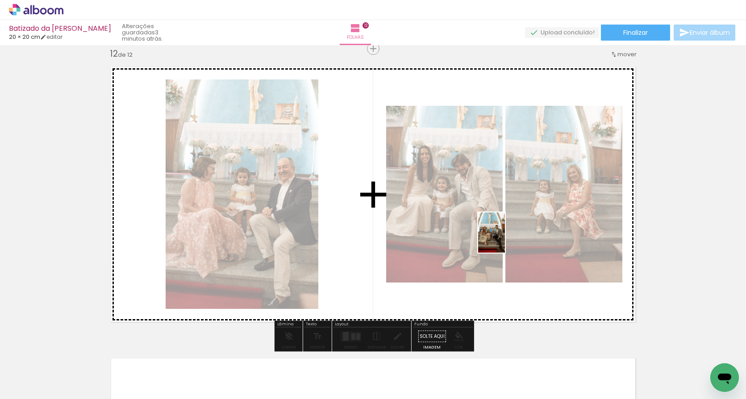
drag, startPoint x: 658, startPoint y: 368, endPoint x: 495, endPoint y: 230, distance: 213.1
click at [495, 230] on quentale-workspace at bounding box center [373, 199] width 746 height 399
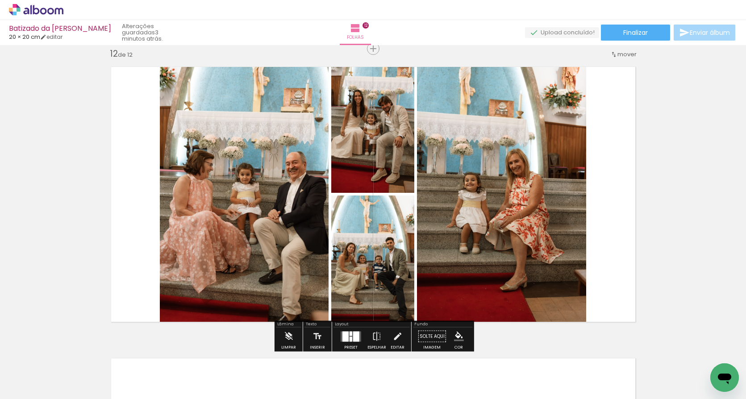
click at [341, 333] on quentale-layouter at bounding box center [351, 336] width 21 height 10
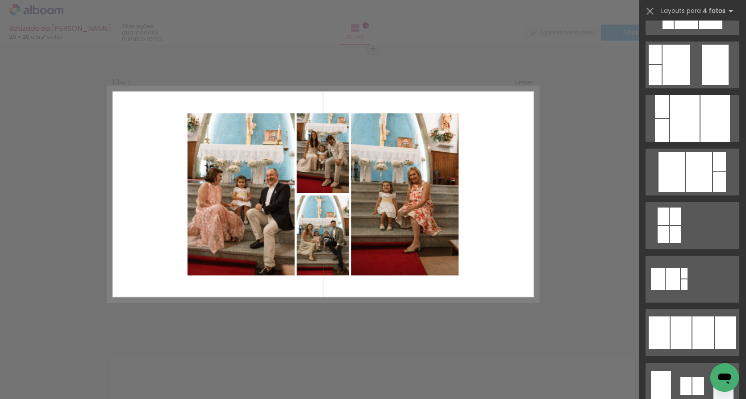
scroll to position [366, 0]
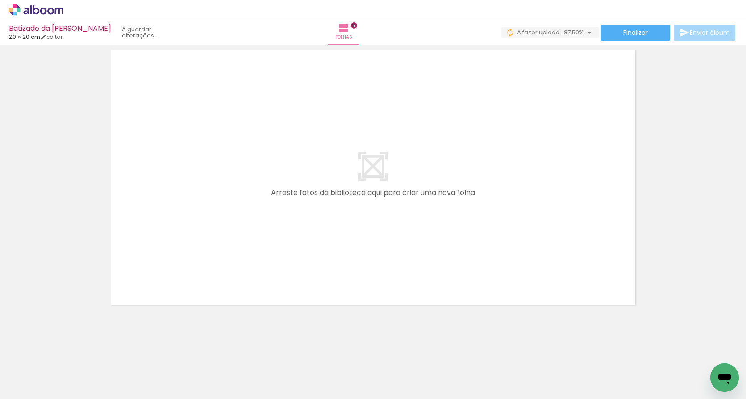
scroll to position [0, 2921]
drag, startPoint x: 334, startPoint y: 380, endPoint x: 283, endPoint y: 239, distance: 149.7
click at [283, 239] on quentale-workspace at bounding box center [373, 199] width 746 height 399
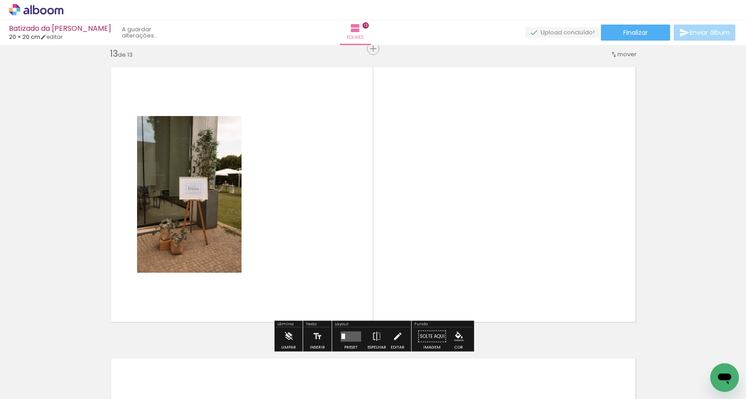
scroll to position [0, 0]
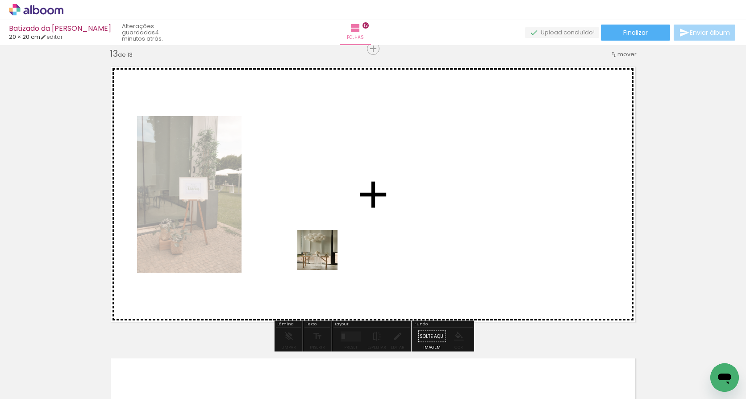
drag, startPoint x: 375, startPoint y: 377, endPoint x: 316, endPoint y: 218, distance: 170.1
click at [316, 218] on quentale-workspace at bounding box center [373, 199] width 746 height 399
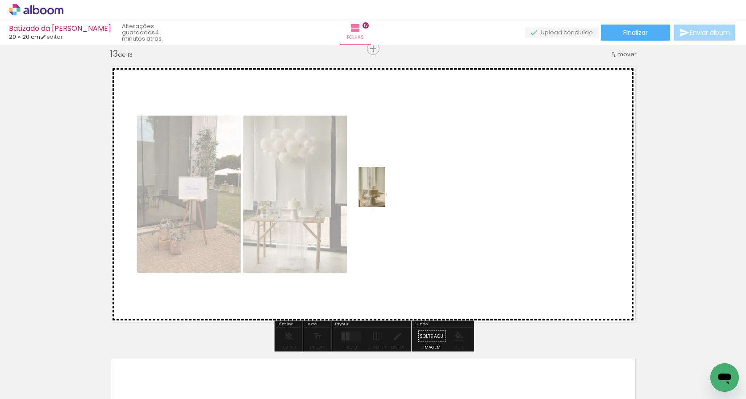
drag, startPoint x: 416, startPoint y: 364, endPoint x: 385, endPoint y: 194, distance: 173.4
click at [385, 194] on quentale-workspace at bounding box center [373, 199] width 746 height 399
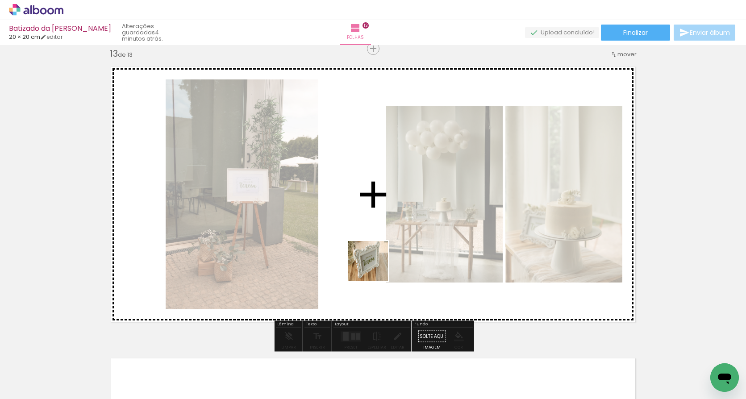
drag, startPoint x: 475, startPoint y: 377, endPoint x: 368, endPoint y: 257, distance: 160.6
click at [368, 257] on quentale-workspace at bounding box center [373, 199] width 746 height 399
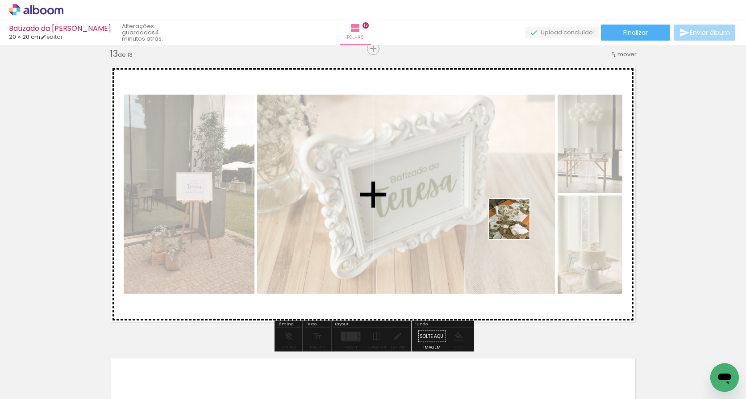
drag, startPoint x: 516, startPoint y: 379, endPoint x: 516, endPoint y: 222, distance: 157.1
click at [516, 222] on quentale-workspace at bounding box center [373, 199] width 746 height 399
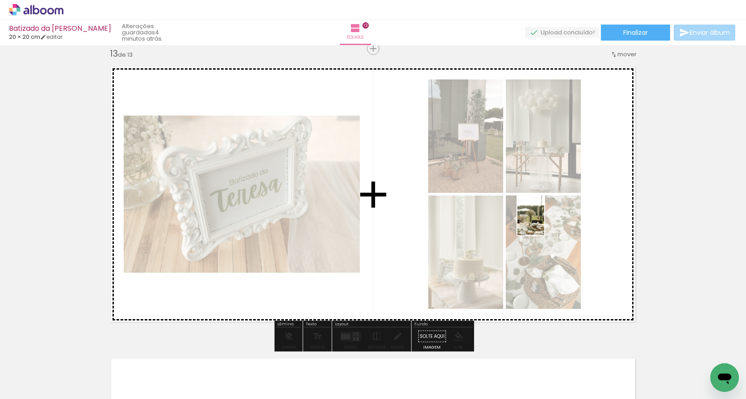
drag, startPoint x: 617, startPoint y: 374, endPoint x: 544, endPoint y: 222, distance: 168.7
click at [544, 222] on quentale-workspace at bounding box center [373, 199] width 746 height 399
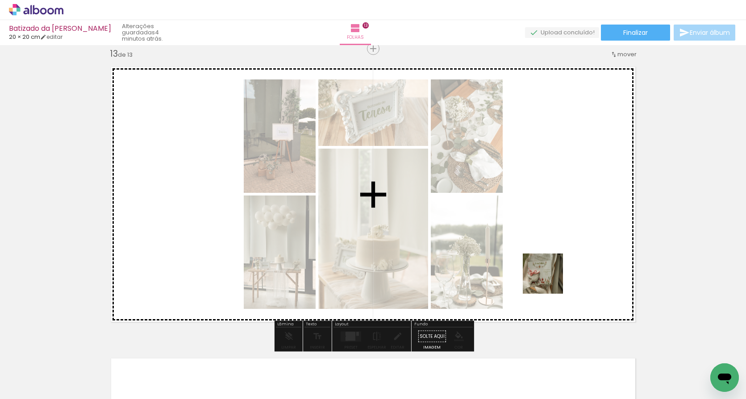
drag, startPoint x: 702, startPoint y: 372, endPoint x: 537, endPoint y: 262, distance: 198.6
click at [537, 262] on quentale-workspace at bounding box center [373, 199] width 746 height 399
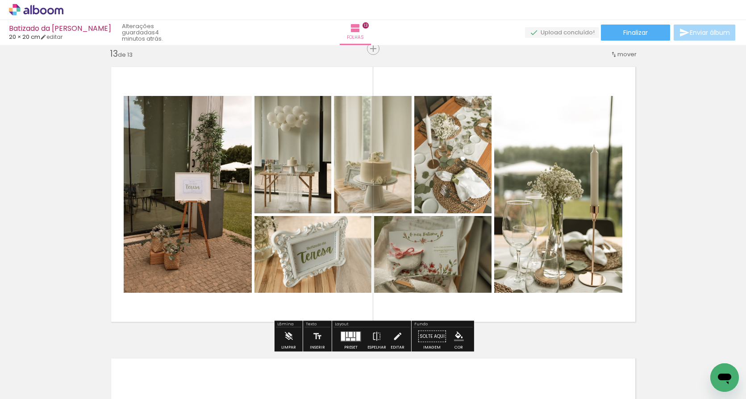
click at [341, 333] on div at bounding box center [343, 336] width 4 height 9
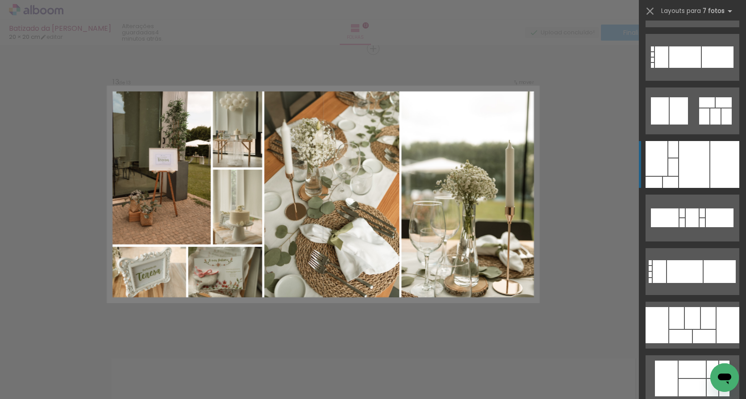
scroll to position [370, 0]
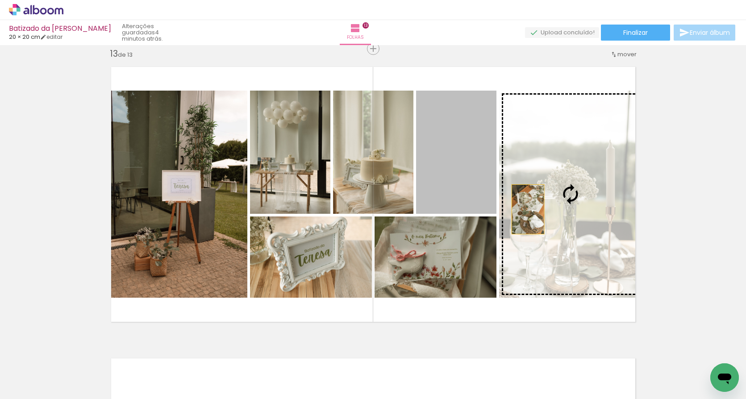
drag, startPoint x: 438, startPoint y: 183, endPoint x: 530, endPoint y: 209, distance: 96.1
click at [0, 0] on slot at bounding box center [0, 0] width 0 height 0
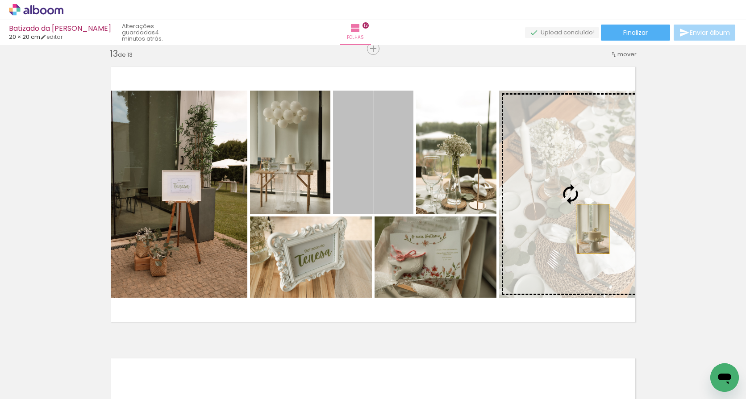
drag, startPoint x: 390, startPoint y: 162, endPoint x: 597, endPoint y: 230, distance: 218.7
click at [0, 0] on slot at bounding box center [0, 0] width 0 height 0
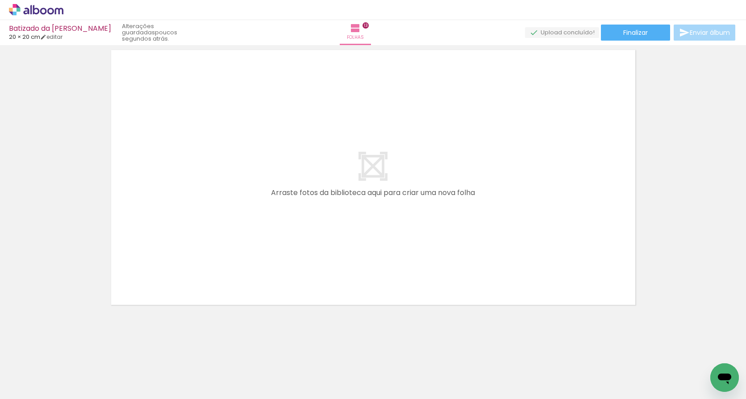
scroll to position [3817, 0]
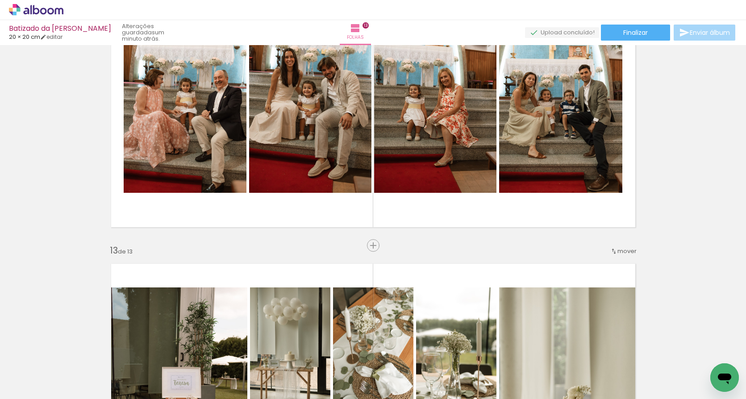
scroll to position [3311, 0]
